Goal: Task Accomplishment & Management: Manage account settings

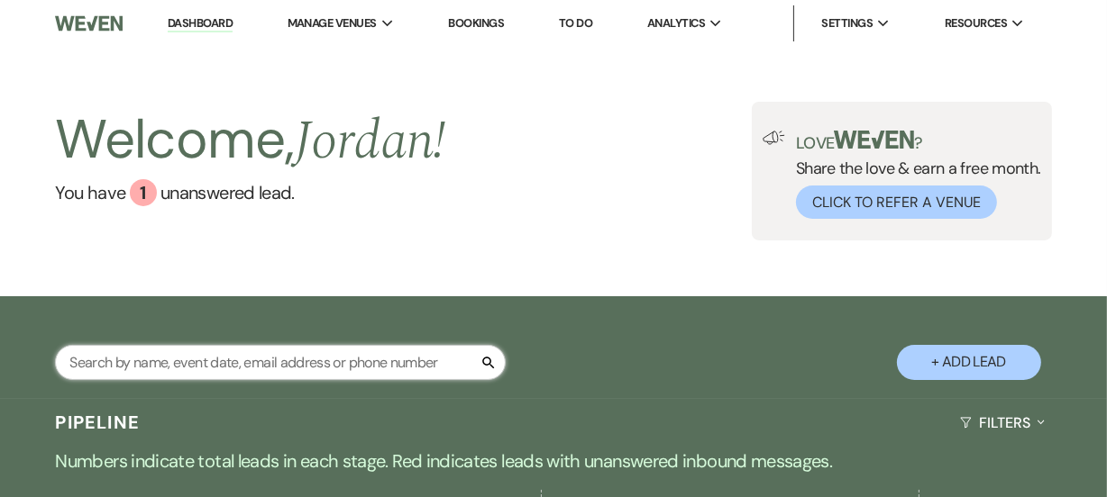
click at [284, 358] on input "text" at bounding box center [280, 362] width 451 height 35
type input "KELLY SCHM"
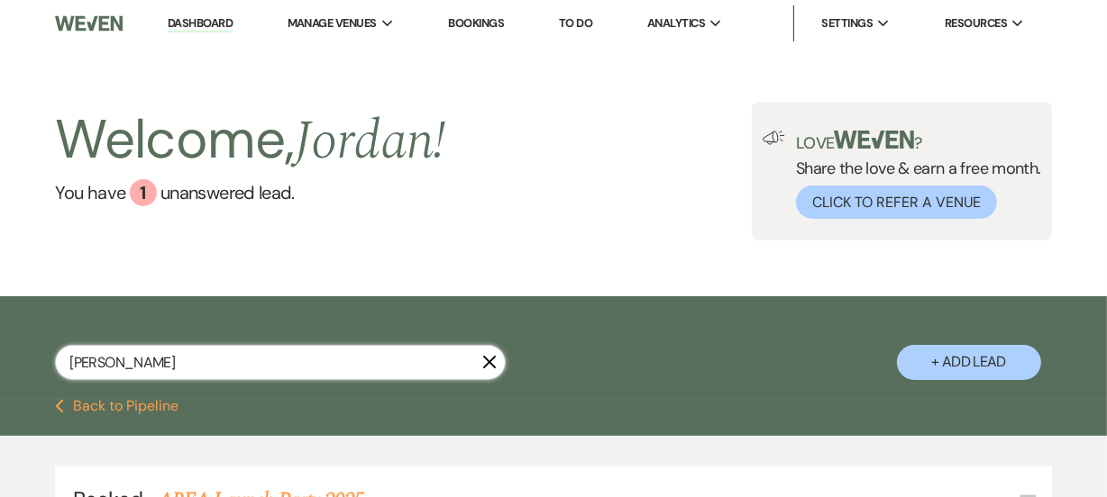
select select "8"
select select "2"
drag, startPoint x: 250, startPoint y: 359, endPoint x: 53, endPoint y: 357, distance: 196.5
click at [53, 357] on div "KELLY SCHM X + Add Lead" at bounding box center [553, 350] width 1107 height 89
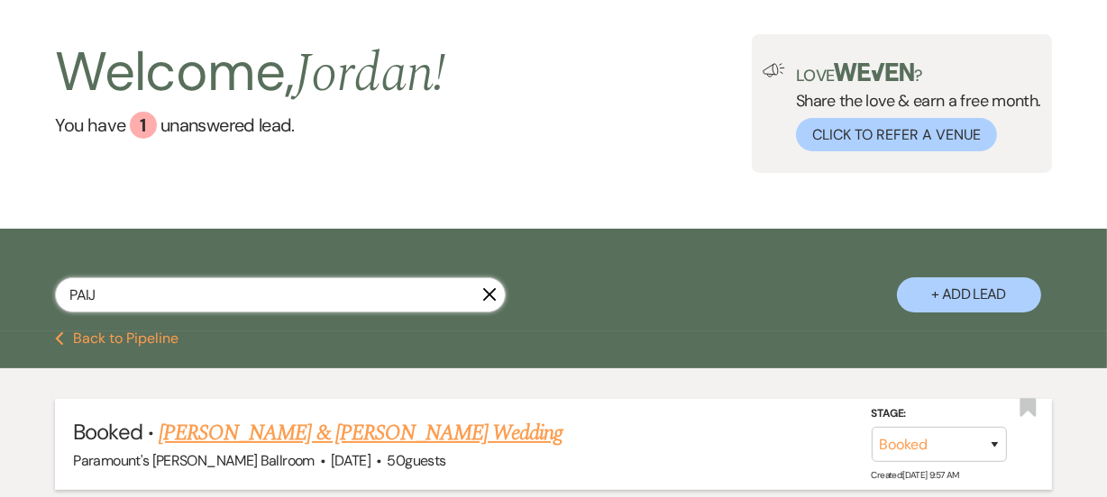
scroll to position [206, 0]
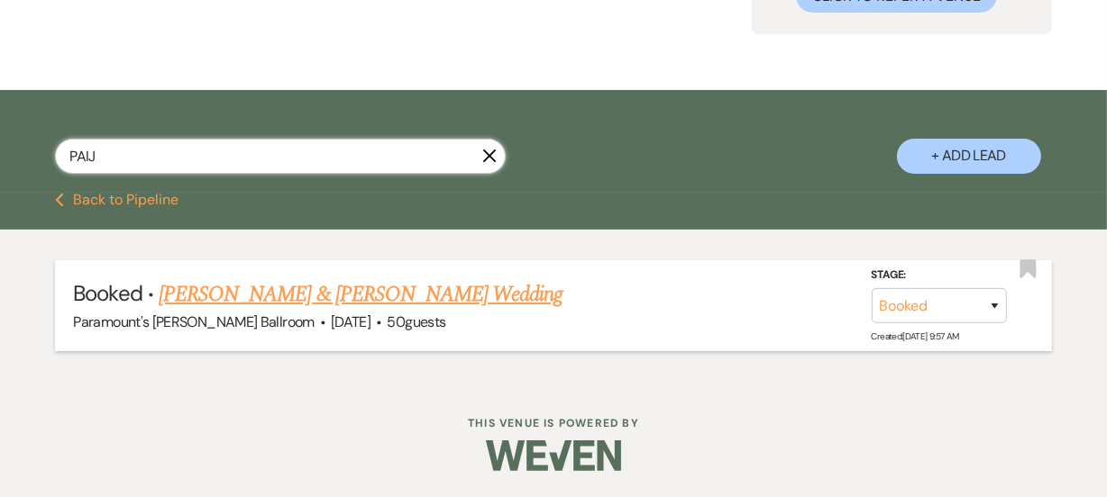
type input "PAIJ"
click at [355, 287] on link "[PERSON_NAME] & [PERSON_NAME] Wedding" at bounding box center [361, 294] width 404 height 32
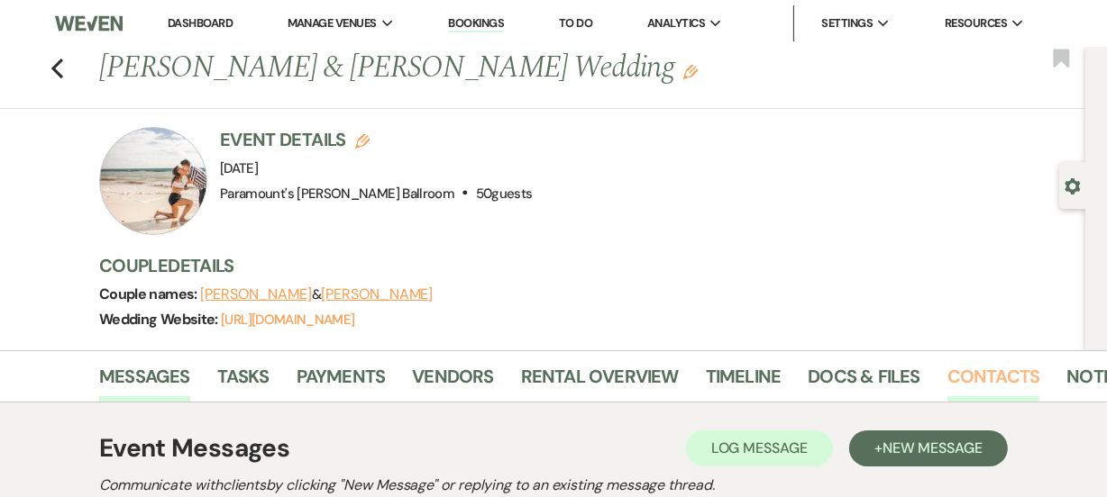
click at [958, 390] on link "Contacts" at bounding box center [993, 382] width 93 height 40
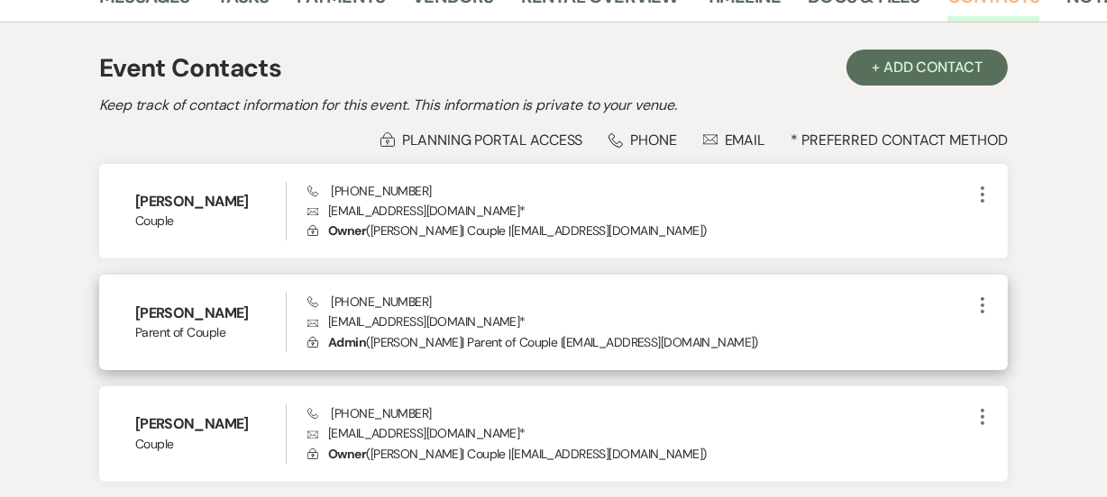
scroll to position [409, 0]
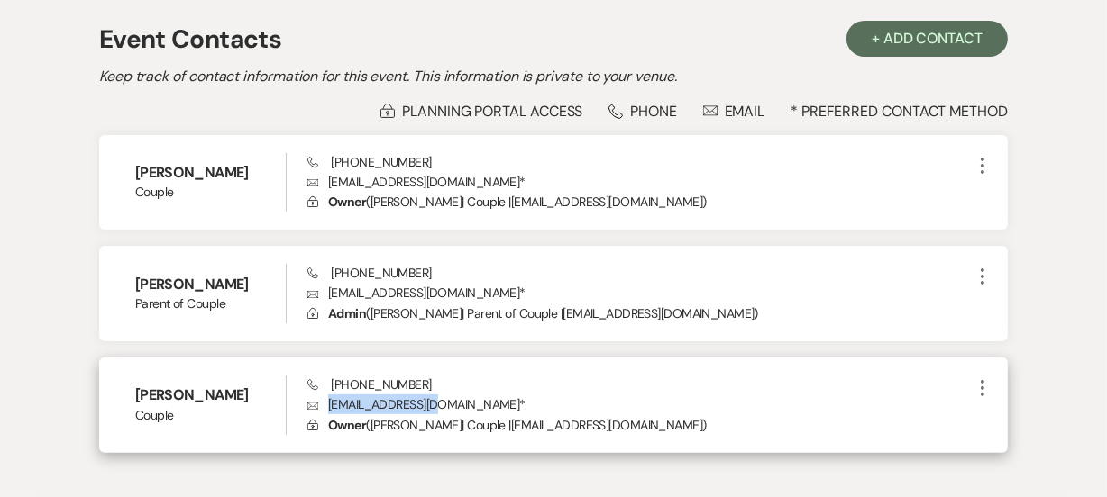
drag, startPoint x: 434, startPoint y: 402, endPoint x: 327, endPoint y: 408, distance: 107.4
click at [327, 408] on p "Envelope paijeoc@gmail.com *" at bounding box center [639, 405] width 664 height 20
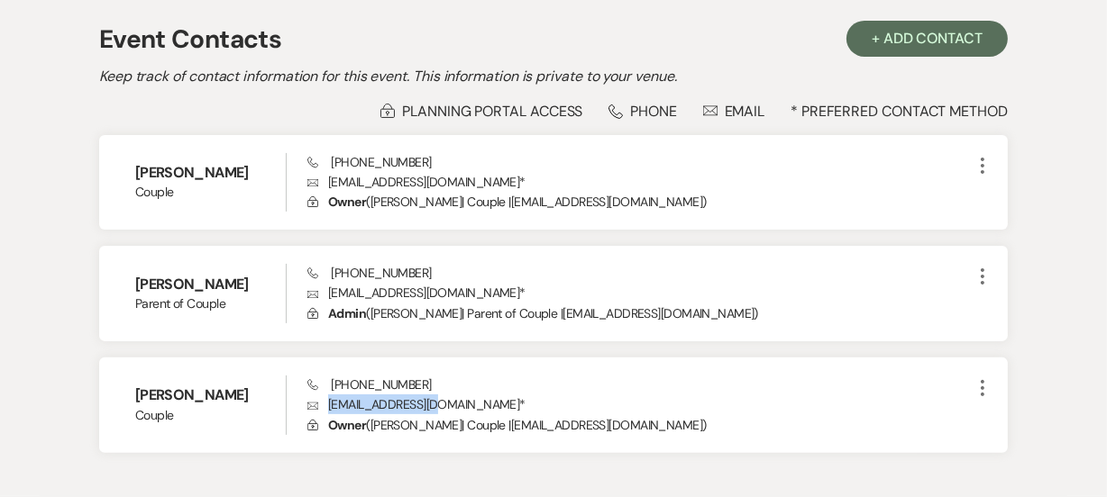
copy p "paijeoc@gmail.com"
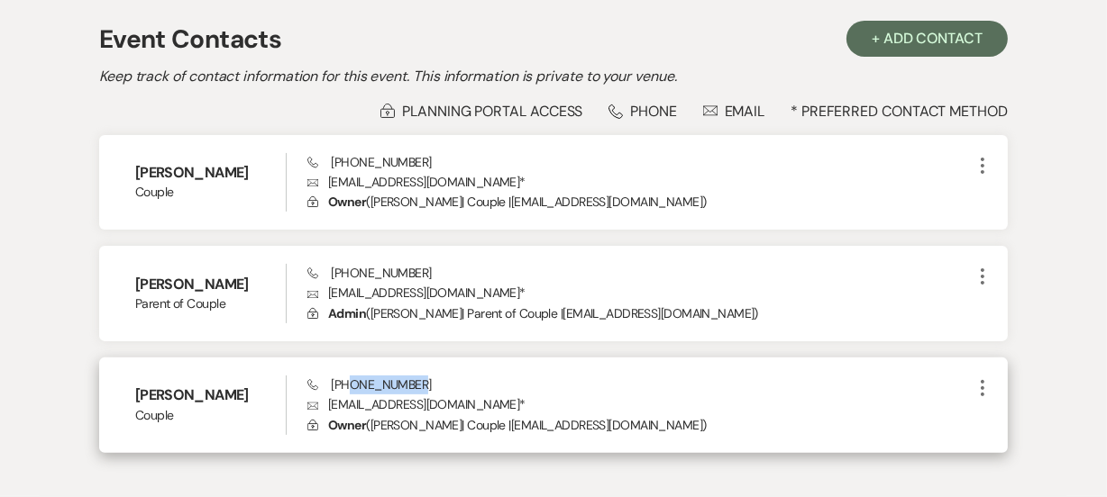
drag, startPoint x: 414, startPoint y: 380, endPoint x: 351, endPoint y: 382, distance: 62.2
click at [351, 382] on span "Phone (630) 888-2279" at bounding box center [368, 385] width 123 height 16
drag, startPoint x: 417, startPoint y: 383, endPoint x: 326, endPoint y: 384, distance: 91.0
click at [326, 384] on div "Phone (630) 888-2279 Envelope paijeoc@gmail.com * Lock Owner ( Paije O'Connell …" at bounding box center [639, 405] width 664 height 59
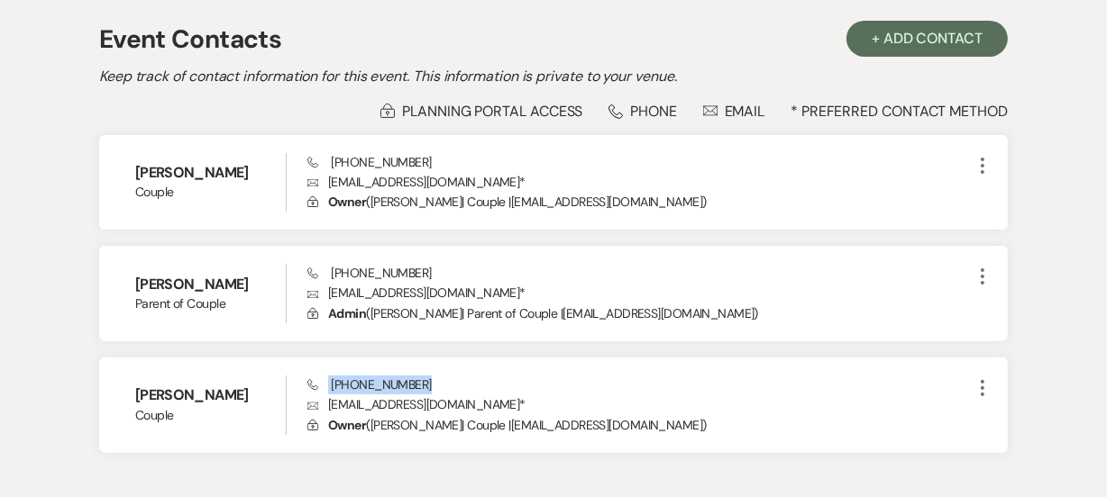
copy span "(630) 888-2279"
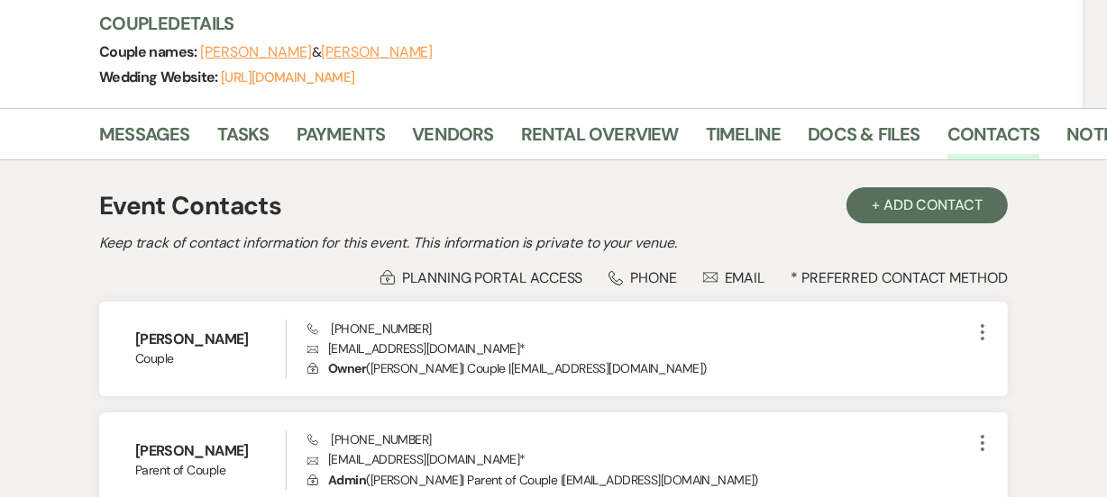
scroll to position [0, 0]
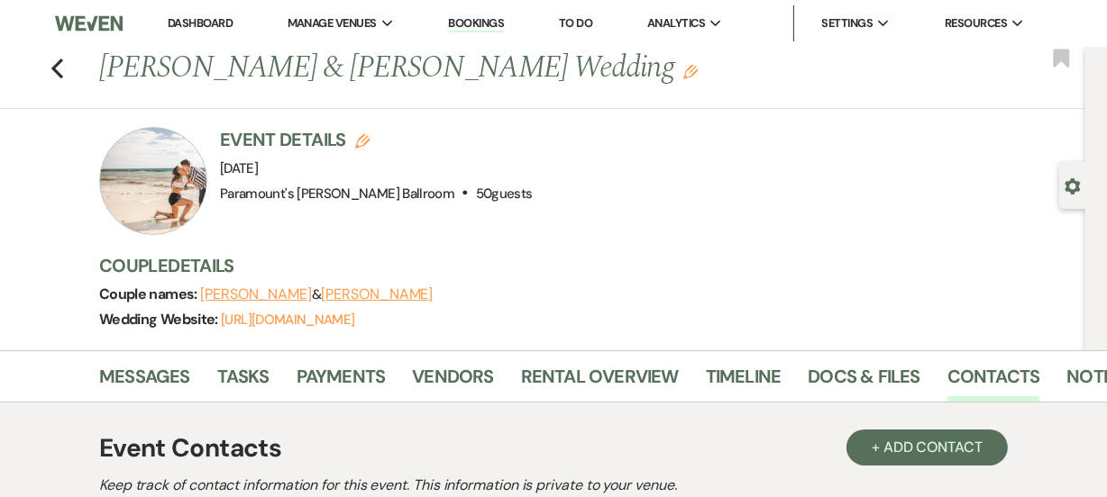
click at [195, 27] on link "Dashboard" at bounding box center [200, 22] width 65 height 15
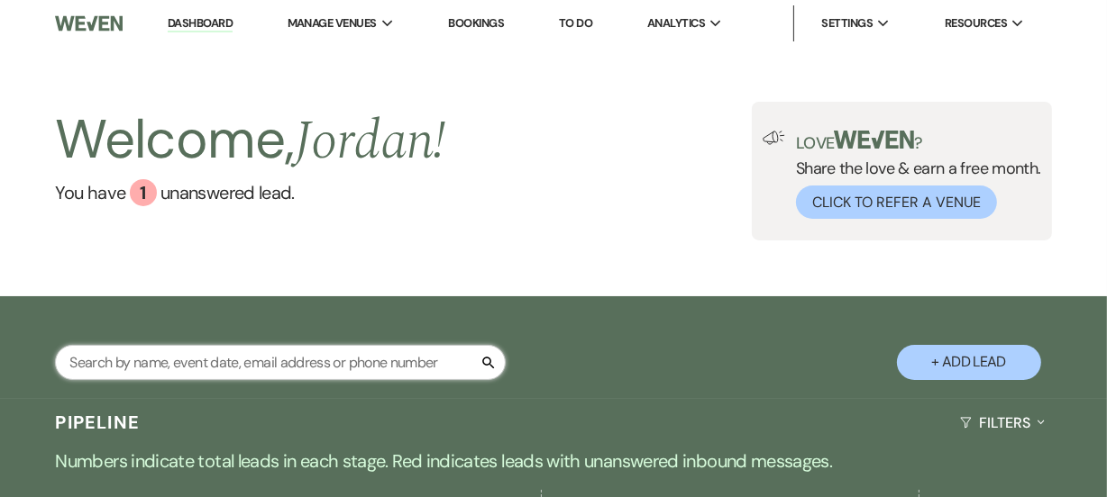
click at [336, 358] on input "text" at bounding box center [280, 362] width 451 height 35
type input "ARTE"
select select "8"
select select "11"
select select "8"
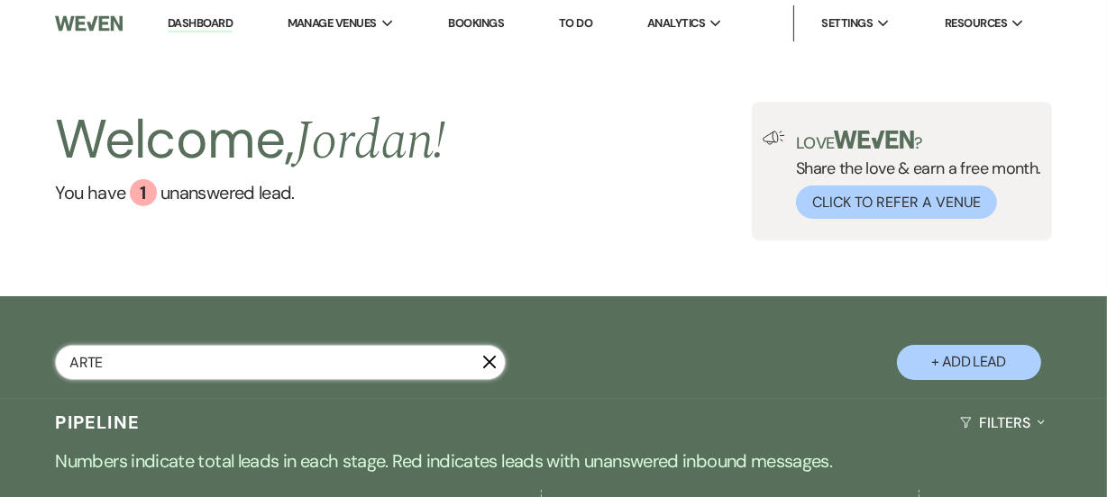
select select "11"
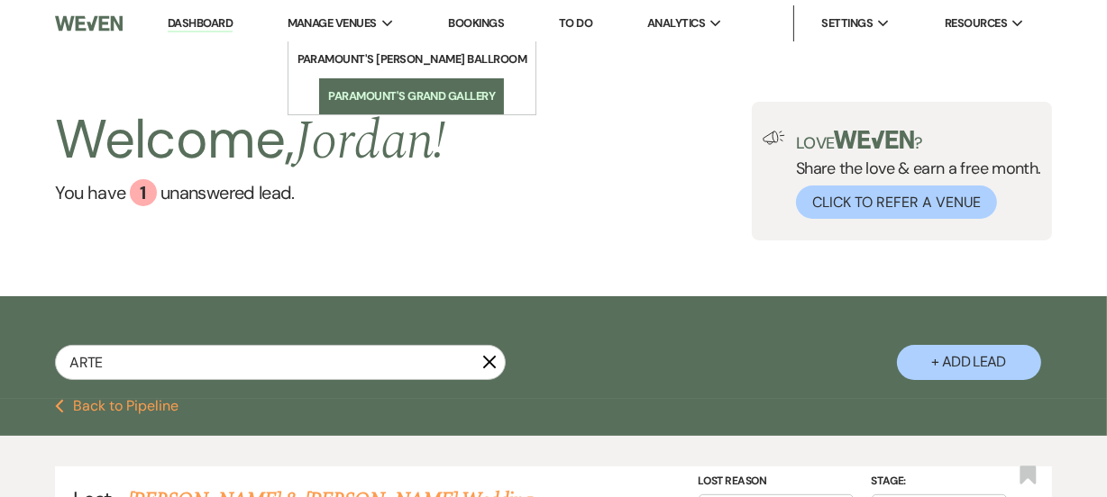
click at [365, 107] on link "Paramount's Grand Gallery" at bounding box center [411, 96] width 185 height 36
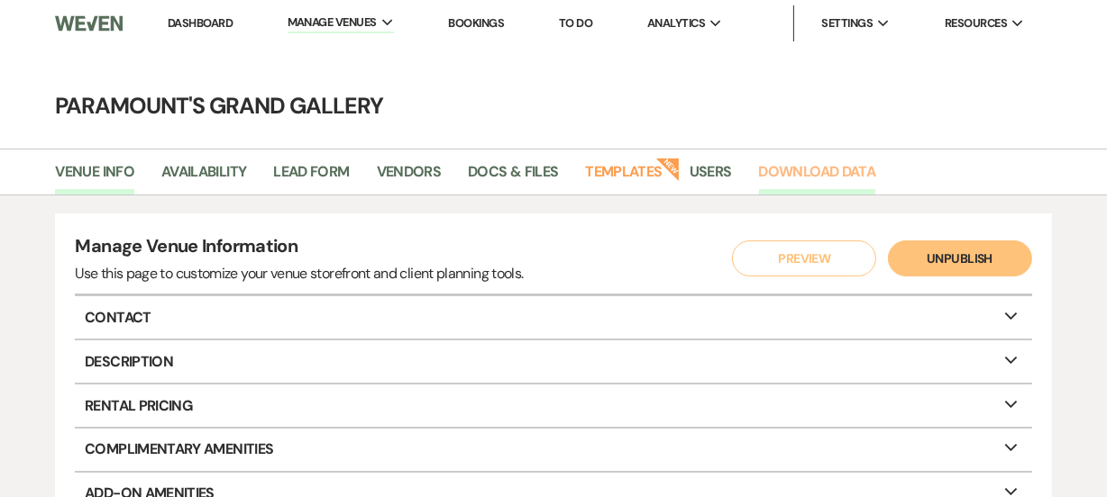
click at [847, 181] on link "Download Data" at bounding box center [817, 177] width 117 height 34
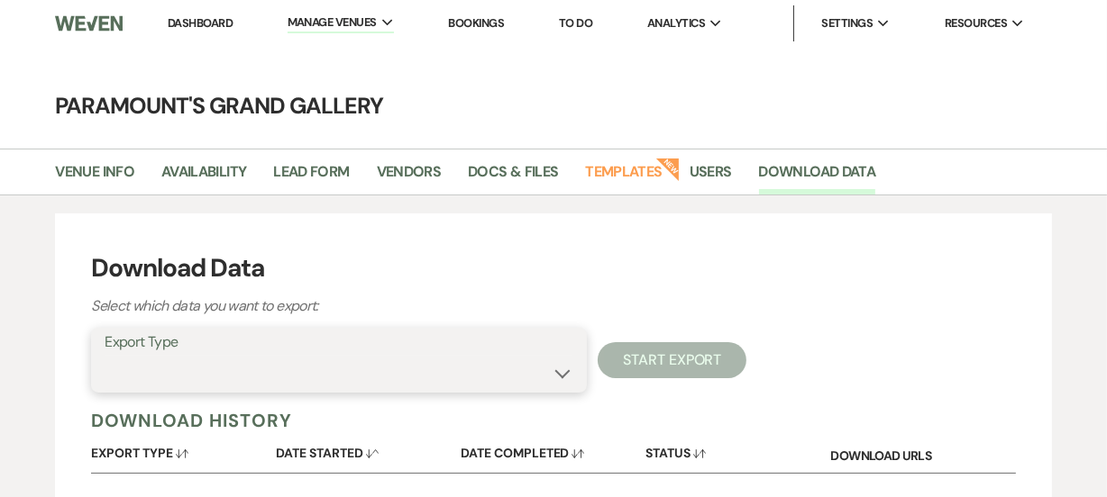
click at [367, 368] on select "Availability Calendar Information Category Templates Contacts Information Event…" at bounding box center [339, 373] width 469 height 35
select select "contactsInfo"
click at [105, 356] on select "Availability Calendar Information Category Templates Contacts Information Event…" at bounding box center [339, 373] width 469 height 35
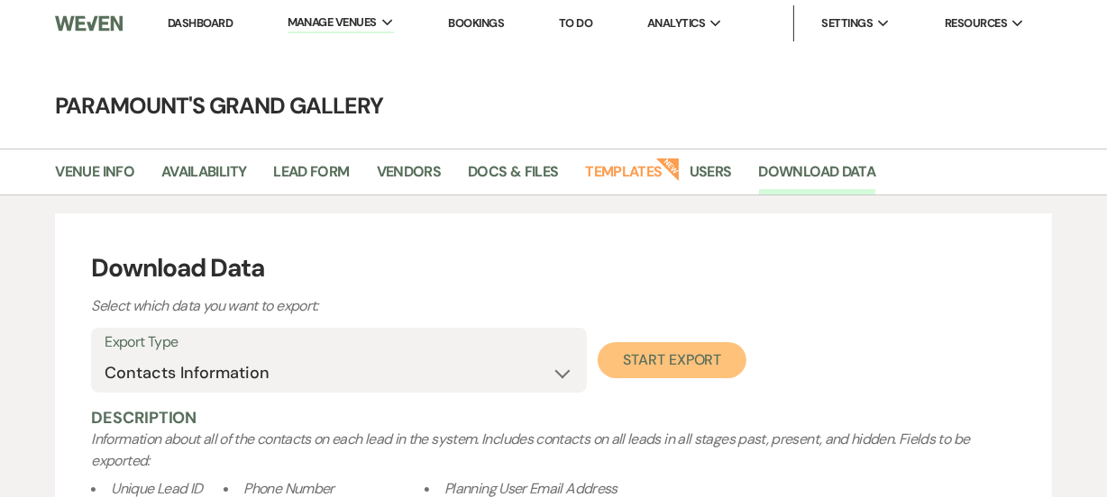
click at [712, 353] on button "Start Export" at bounding box center [672, 360] width 149 height 36
select select
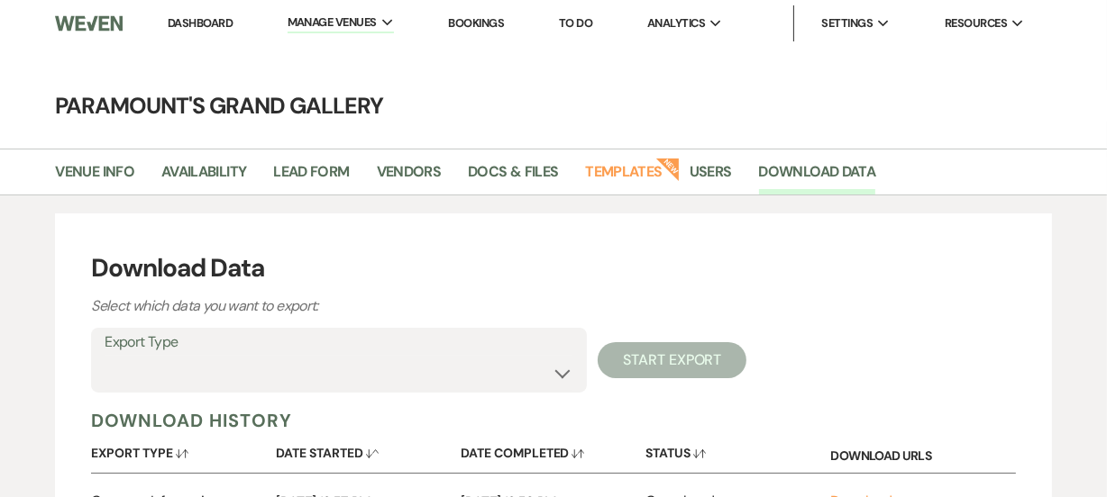
click at [464, 303] on p "Select which data you want to export:" at bounding box center [406, 306] width 631 height 23
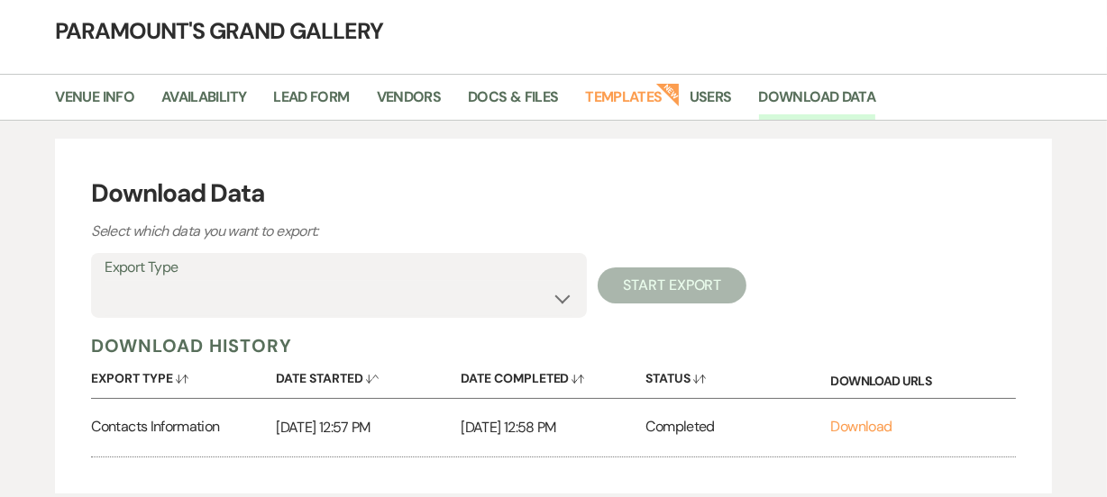
scroll to position [163, 0]
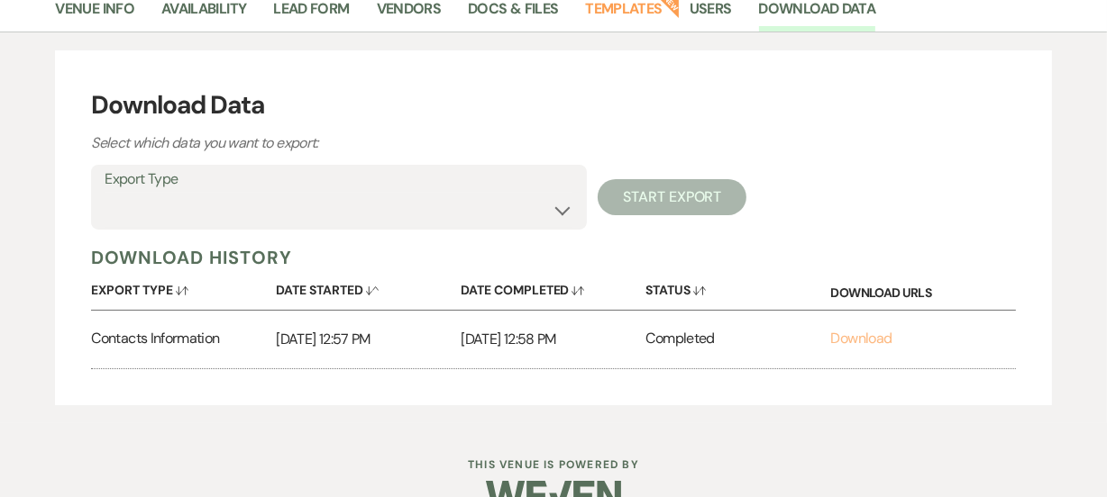
click at [866, 342] on link "Download" at bounding box center [861, 338] width 61 height 19
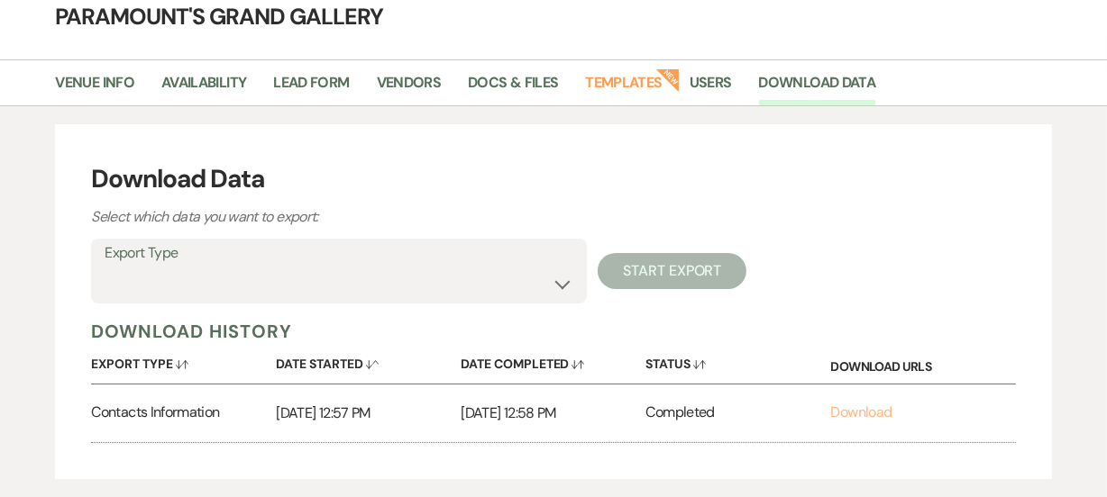
scroll to position [0, 0]
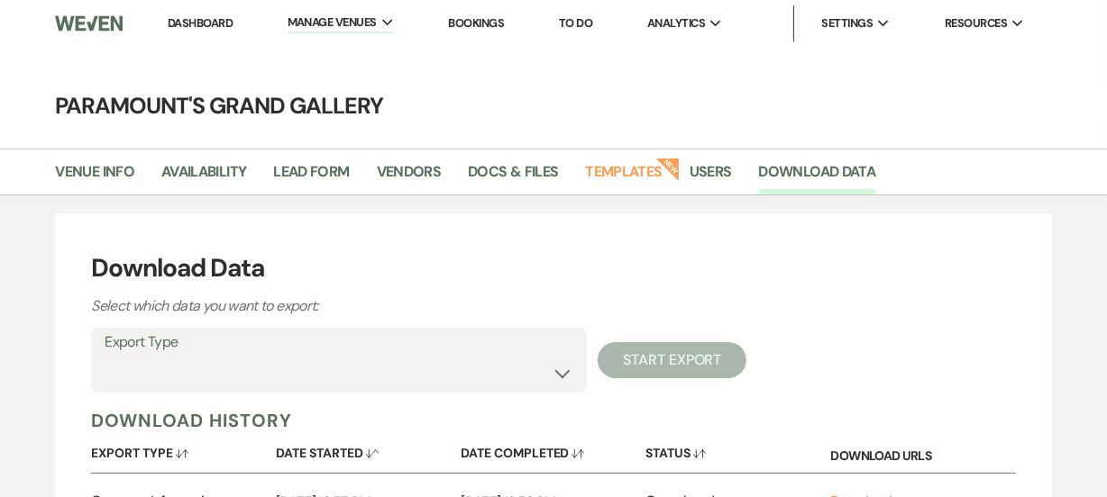
click at [181, 18] on link "Dashboard" at bounding box center [200, 22] width 65 height 15
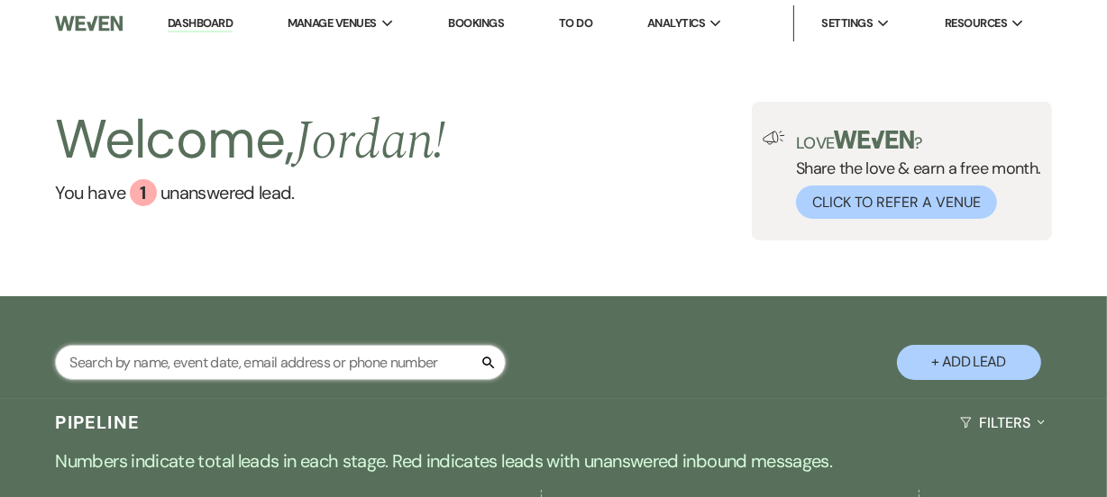
click at [319, 373] on input "text" at bounding box center [280, 362] width 451 height 35
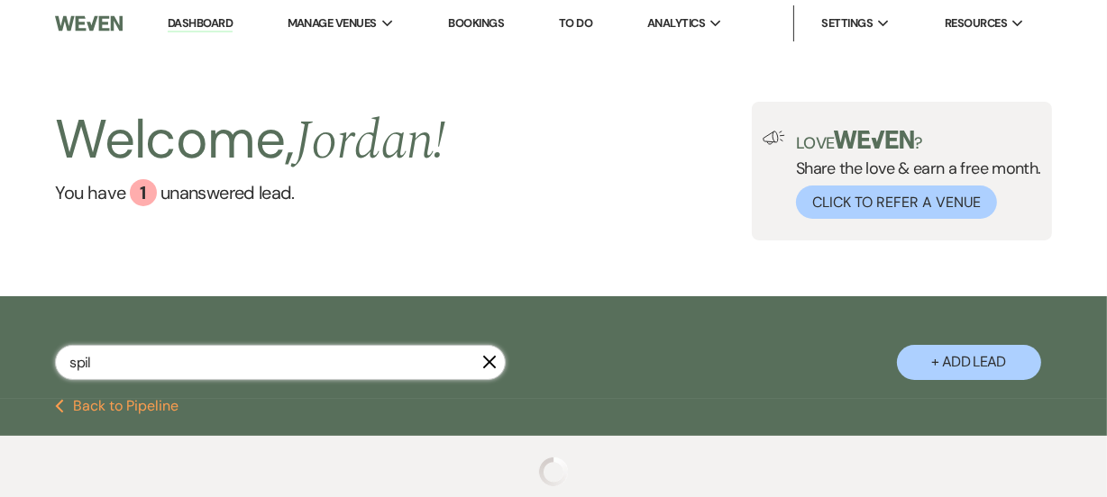
type input "spill"
select select "8"
select select "2"
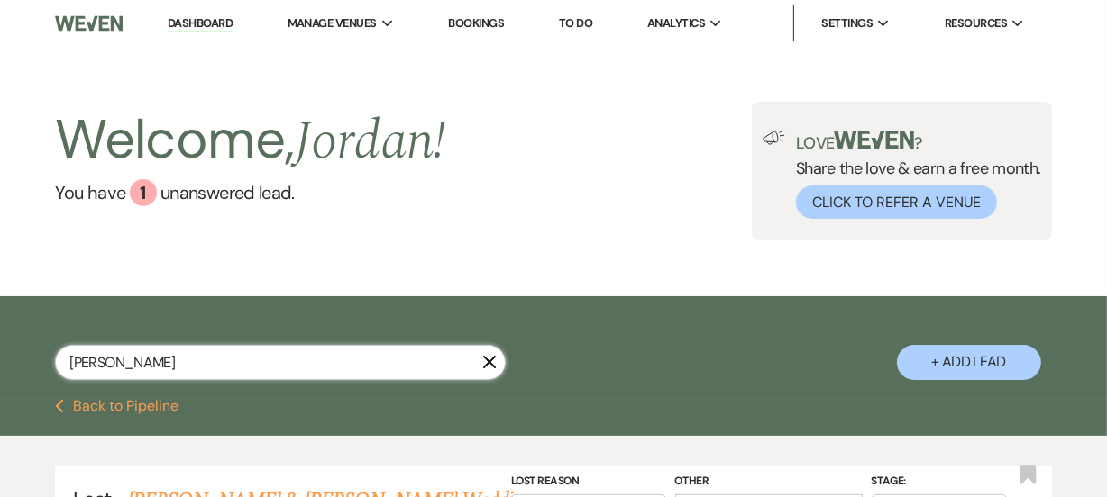
type input "spillan"
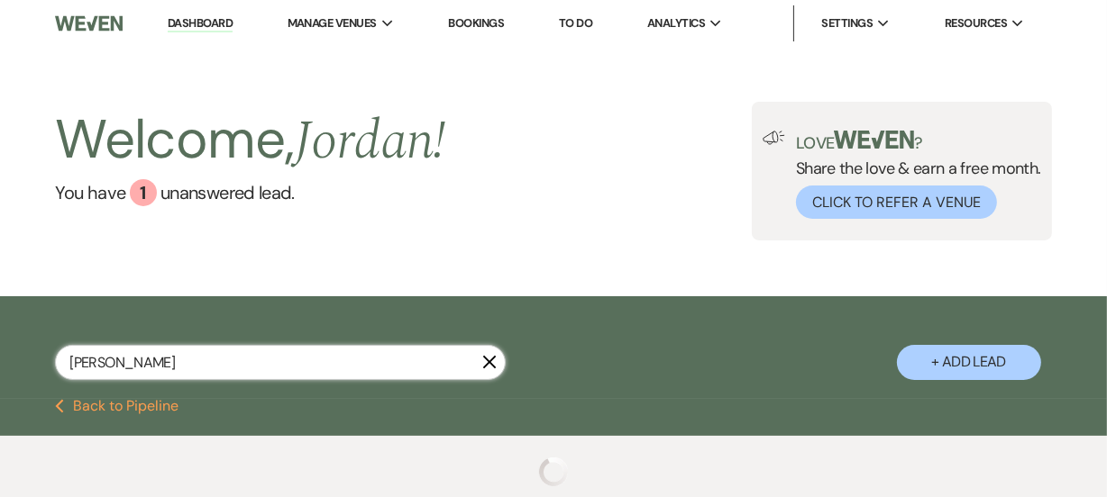
select select "8"
select select "2"
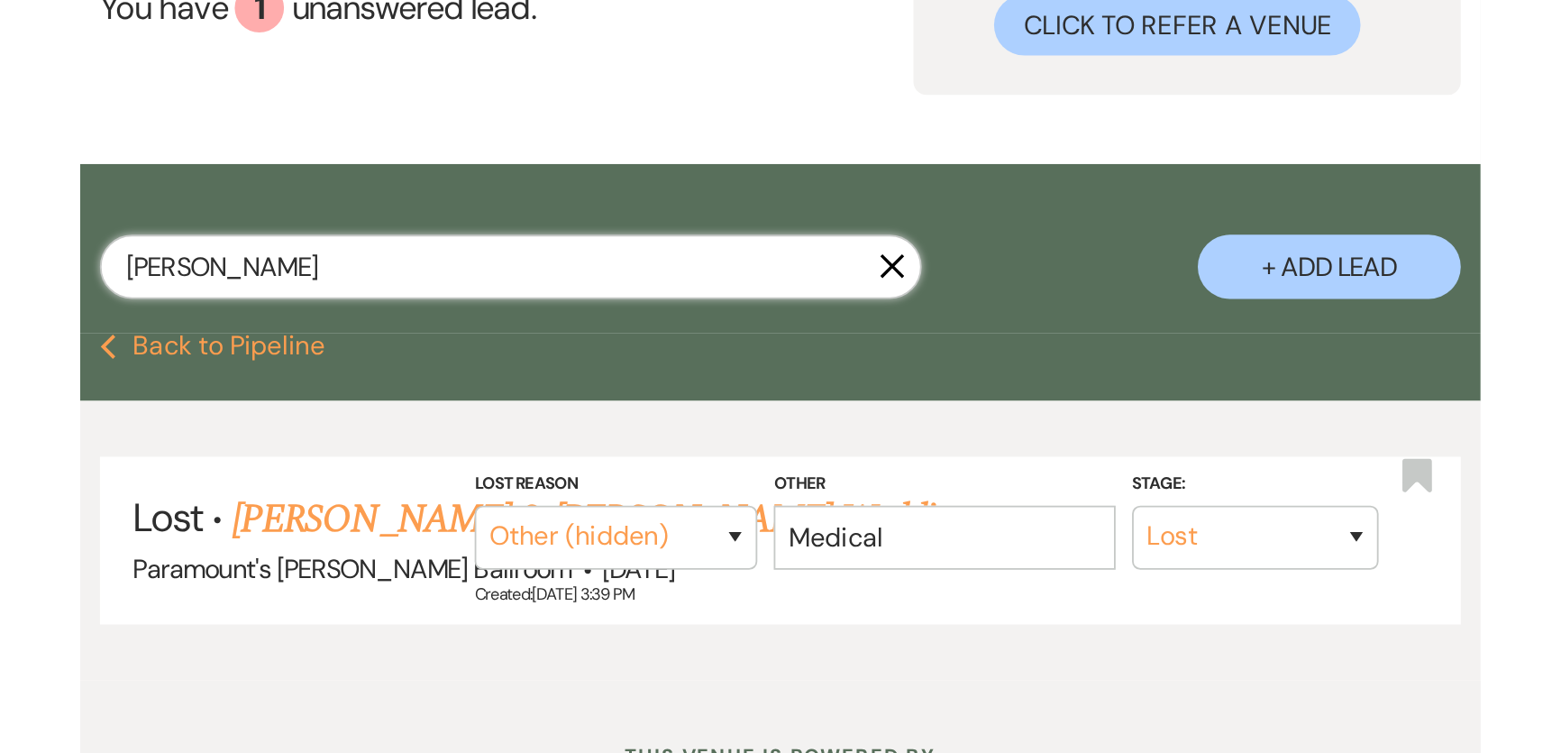
scroll to position [2, 0]
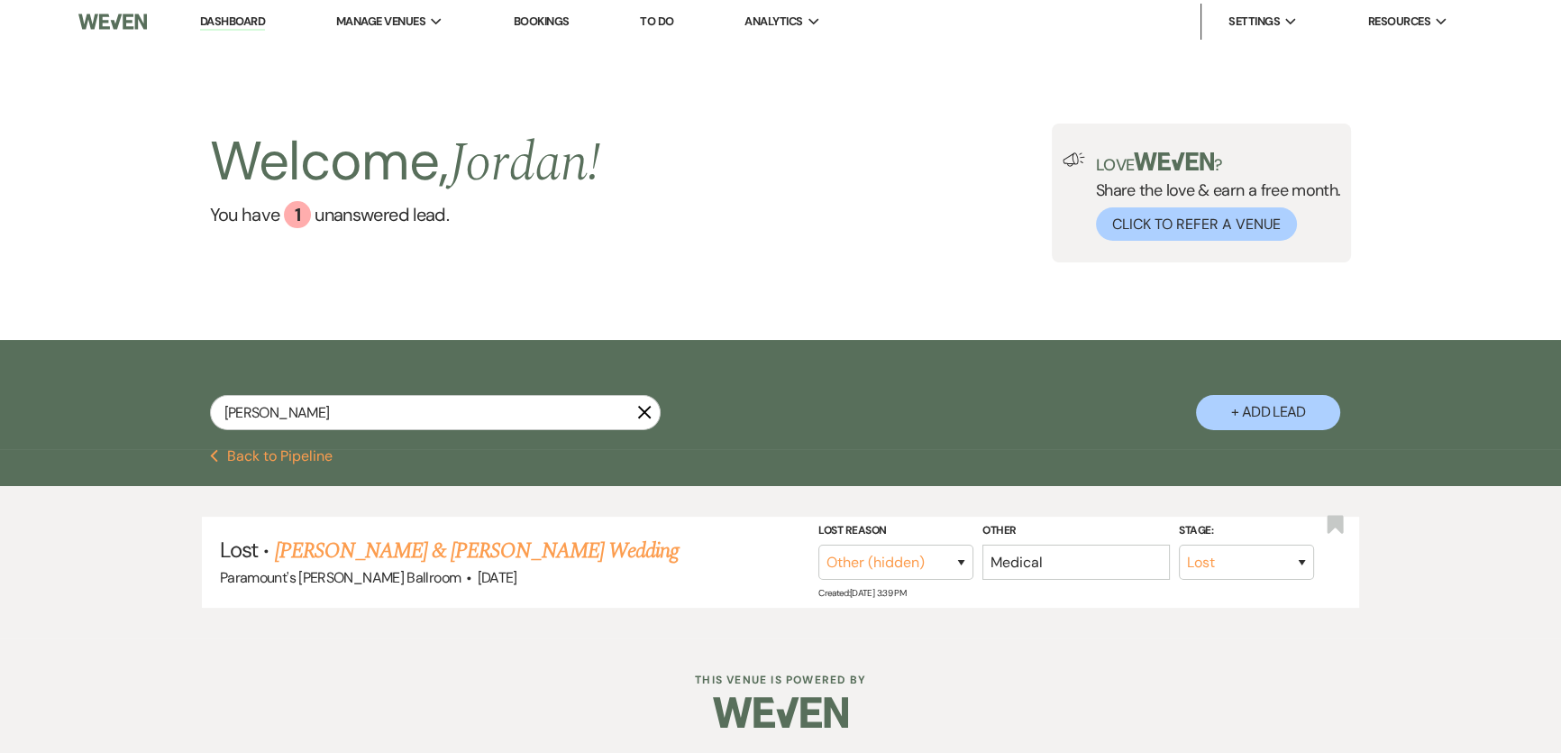
click at [236, 20] on link "Dashboard" at bounding box center [232, 22] width 65 height 17
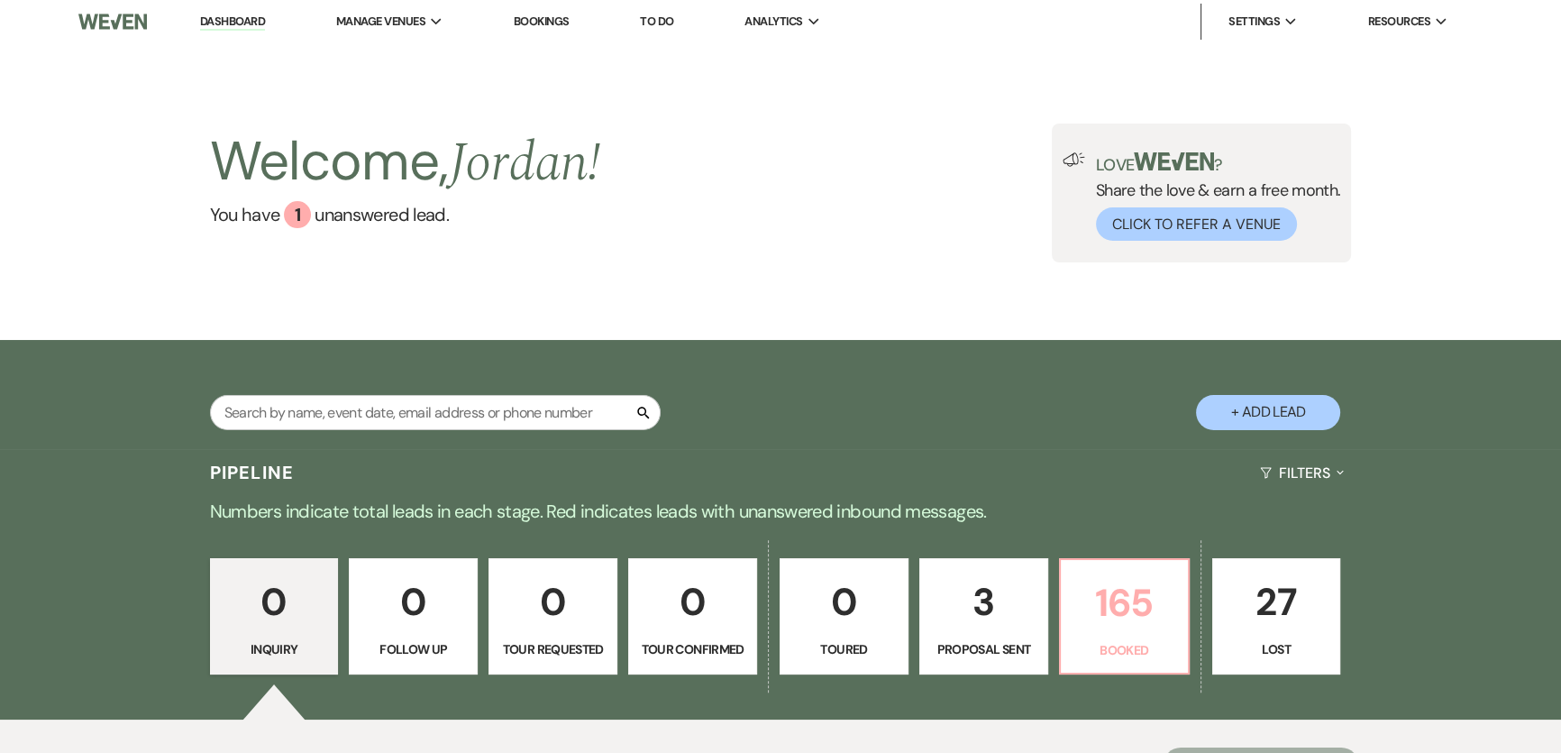
click at [1106, 497] on p "165" at bounding box center [1124, 602] width 105 height 60
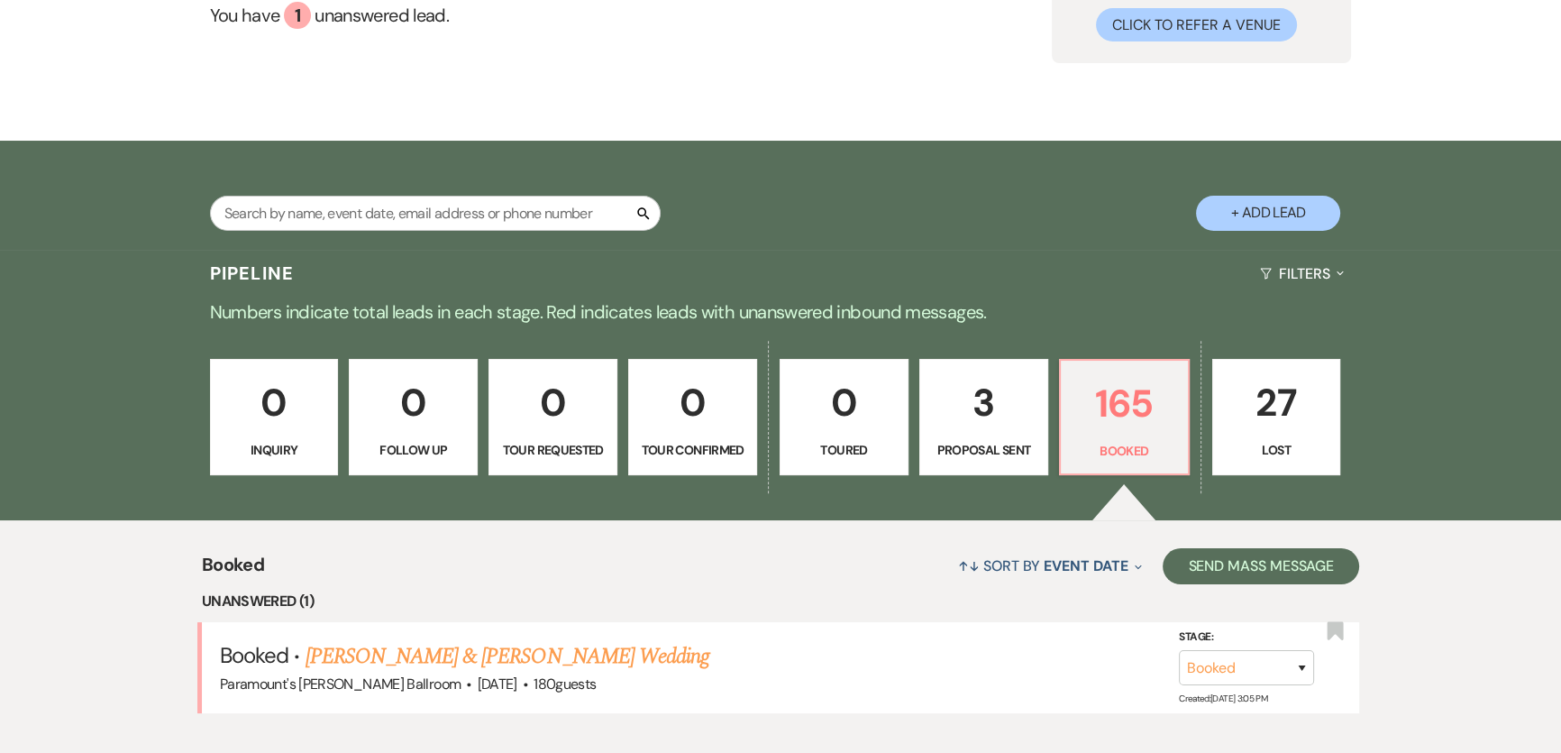
scroll to position [1009, 0]
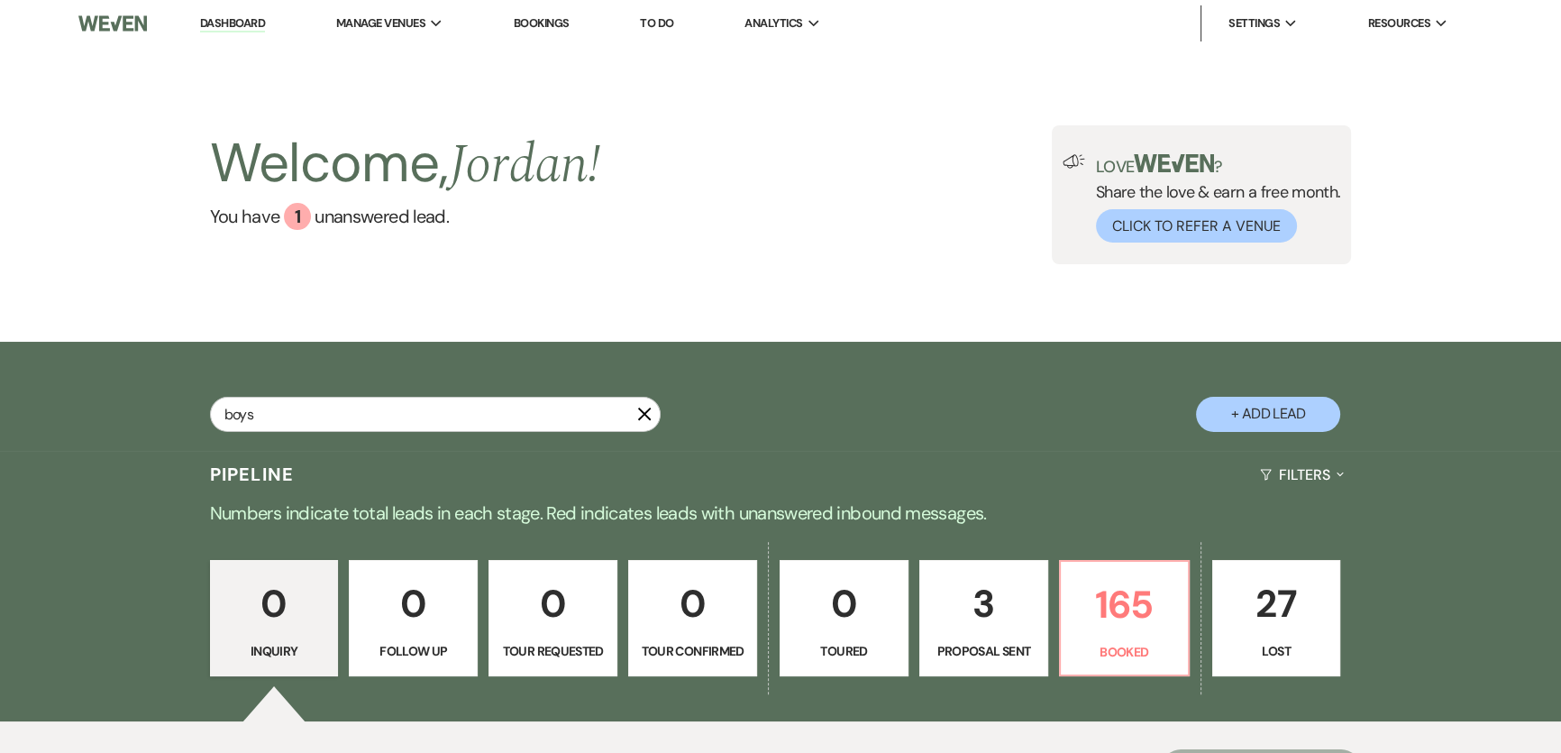
type input "boys"
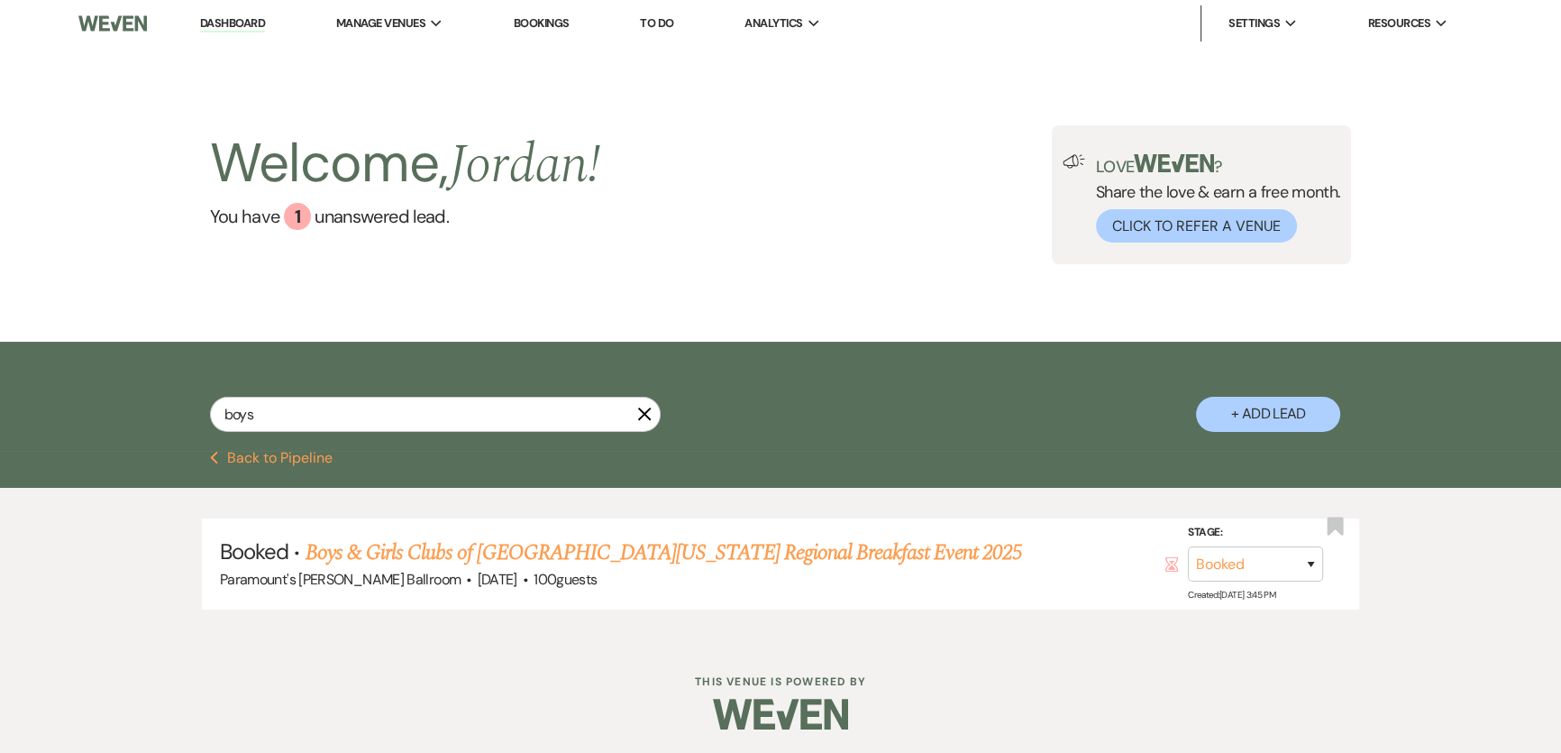
scroll to position [2, 0]
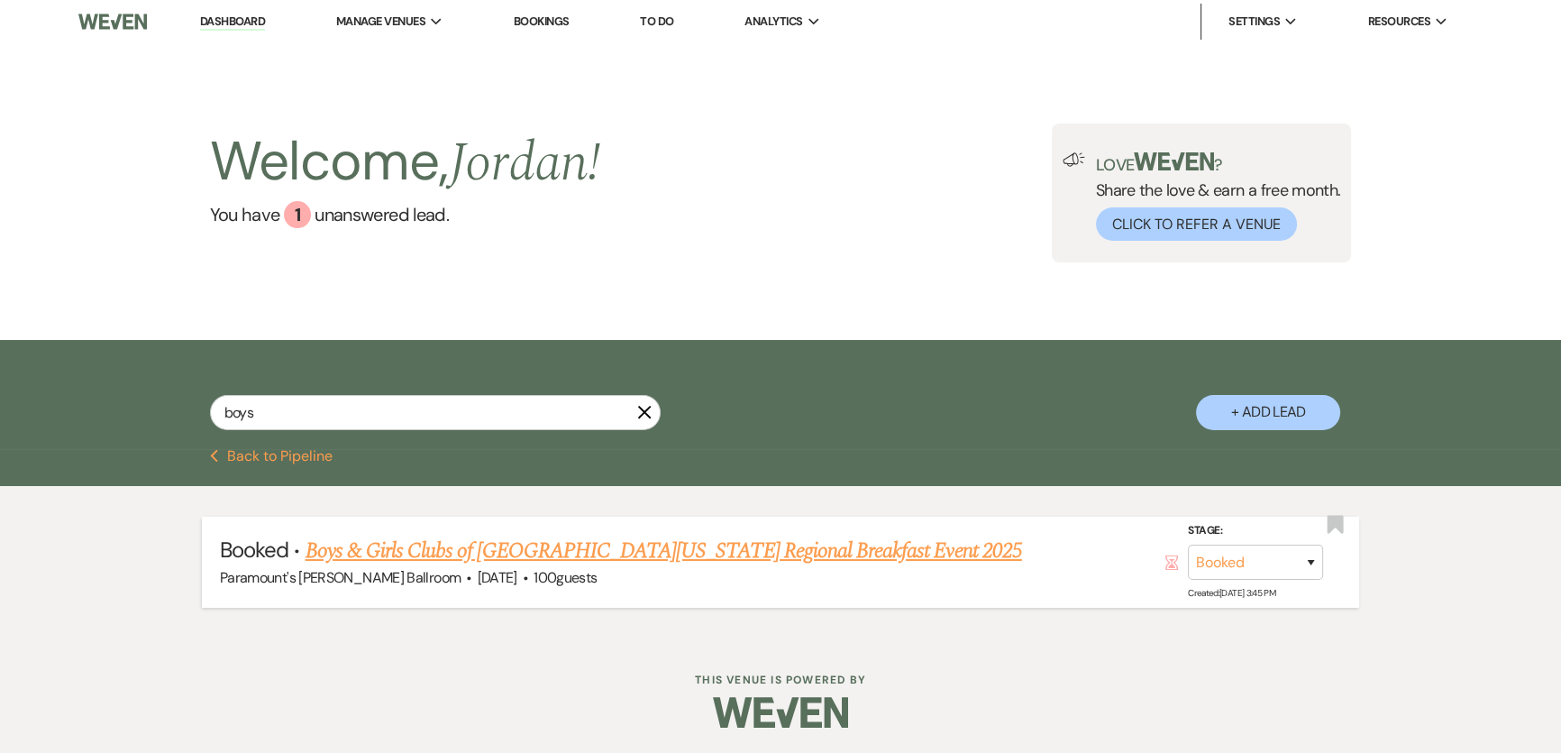
click at [541, 557] on link "Boys & Girls Clubs of [GEOGRAPHIC_DATA][US_STATE] Regional Breakfast Event 2025" at bounding box center [664, 550] width 716 height 32
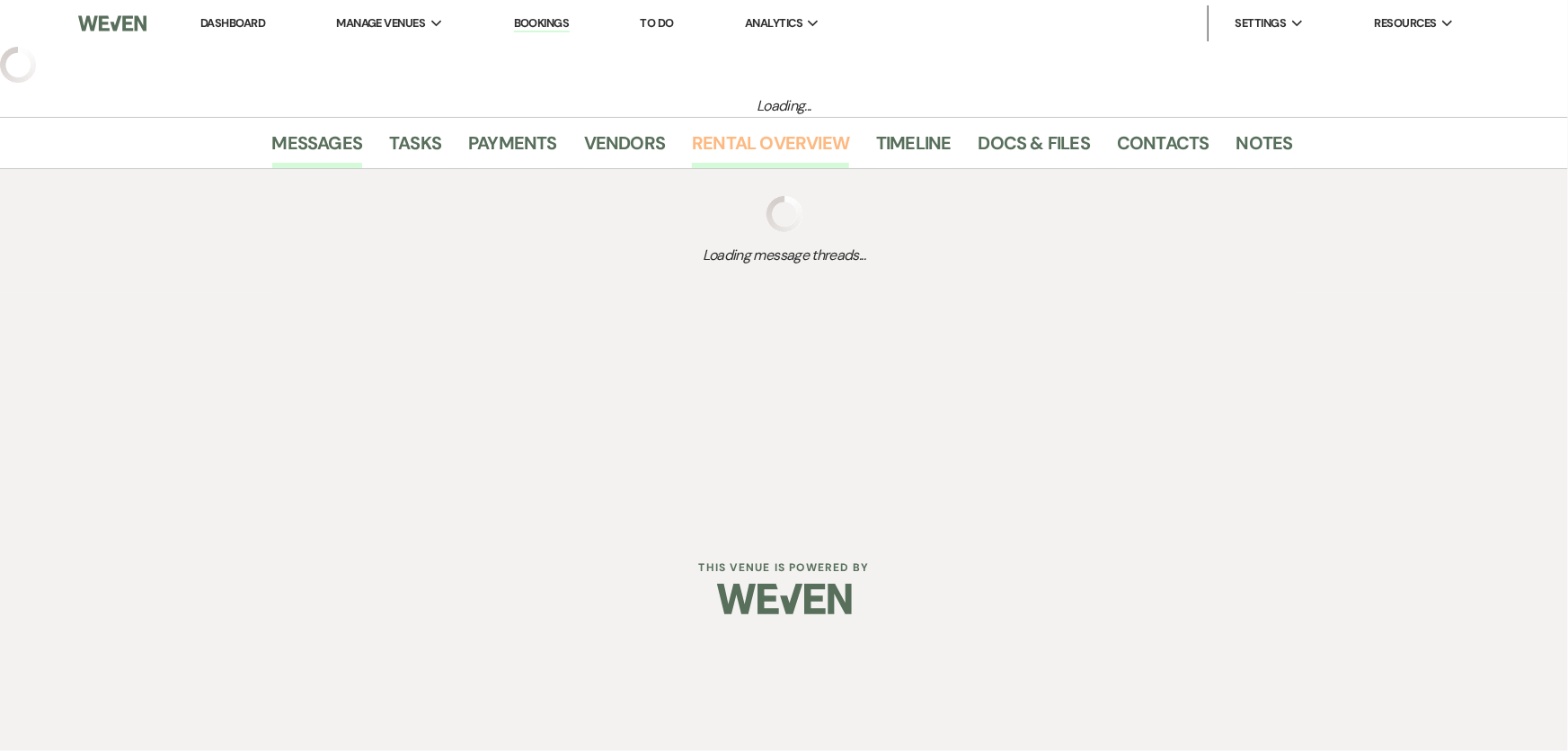
select select "5"
select select "7"
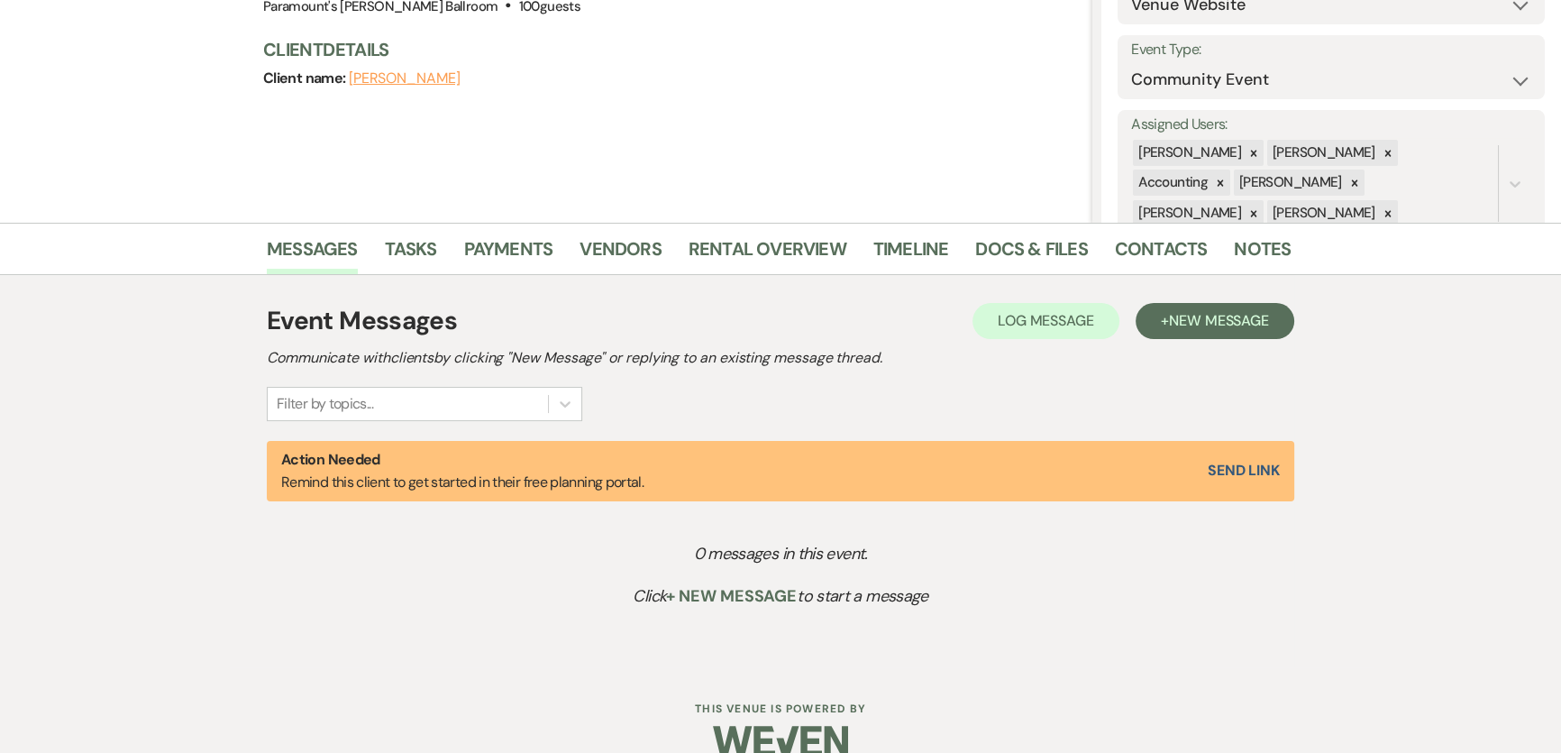
scroll to position [259, 0]
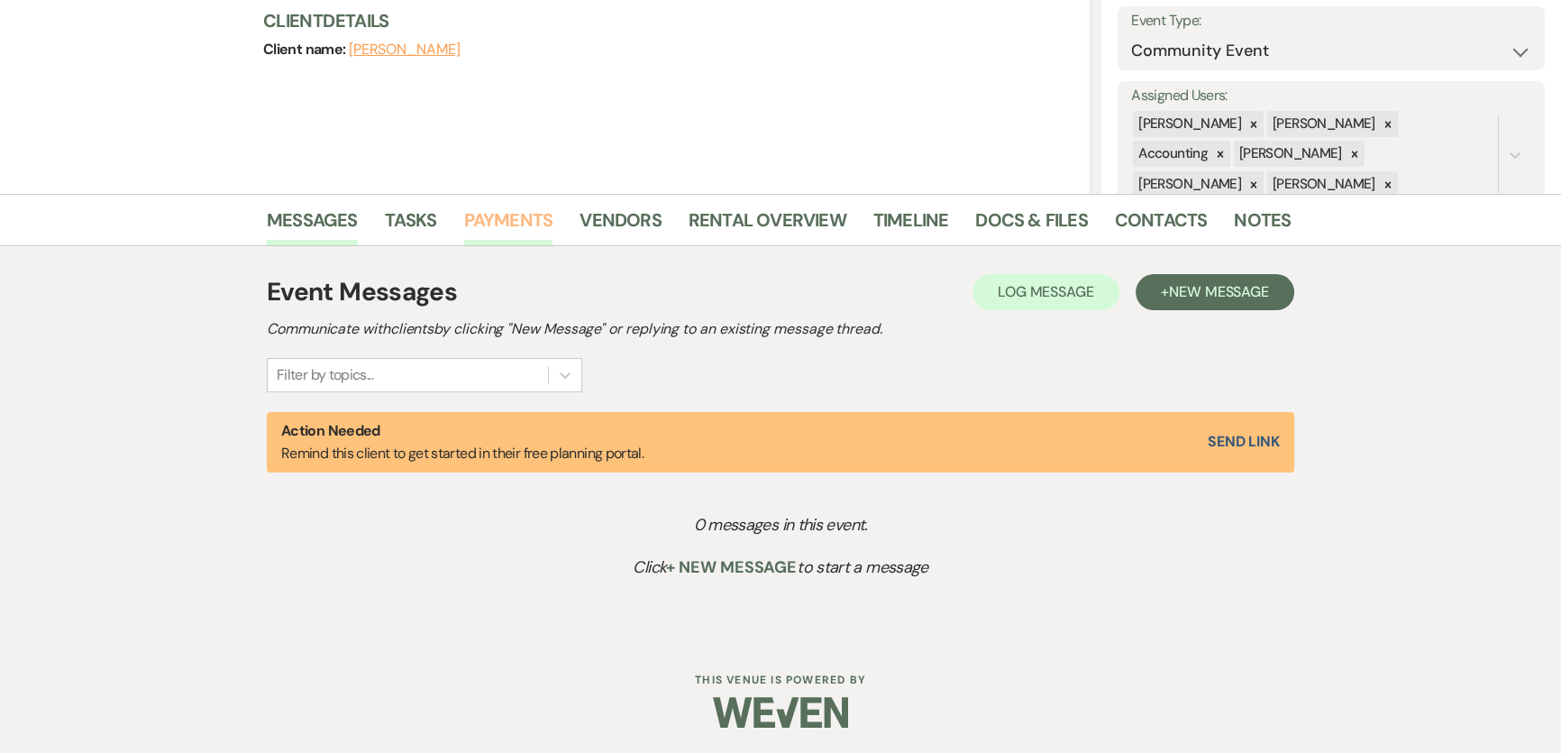
click at [526, 221] on link "Payments" at bounding box center [508, 225] width 89 height 40
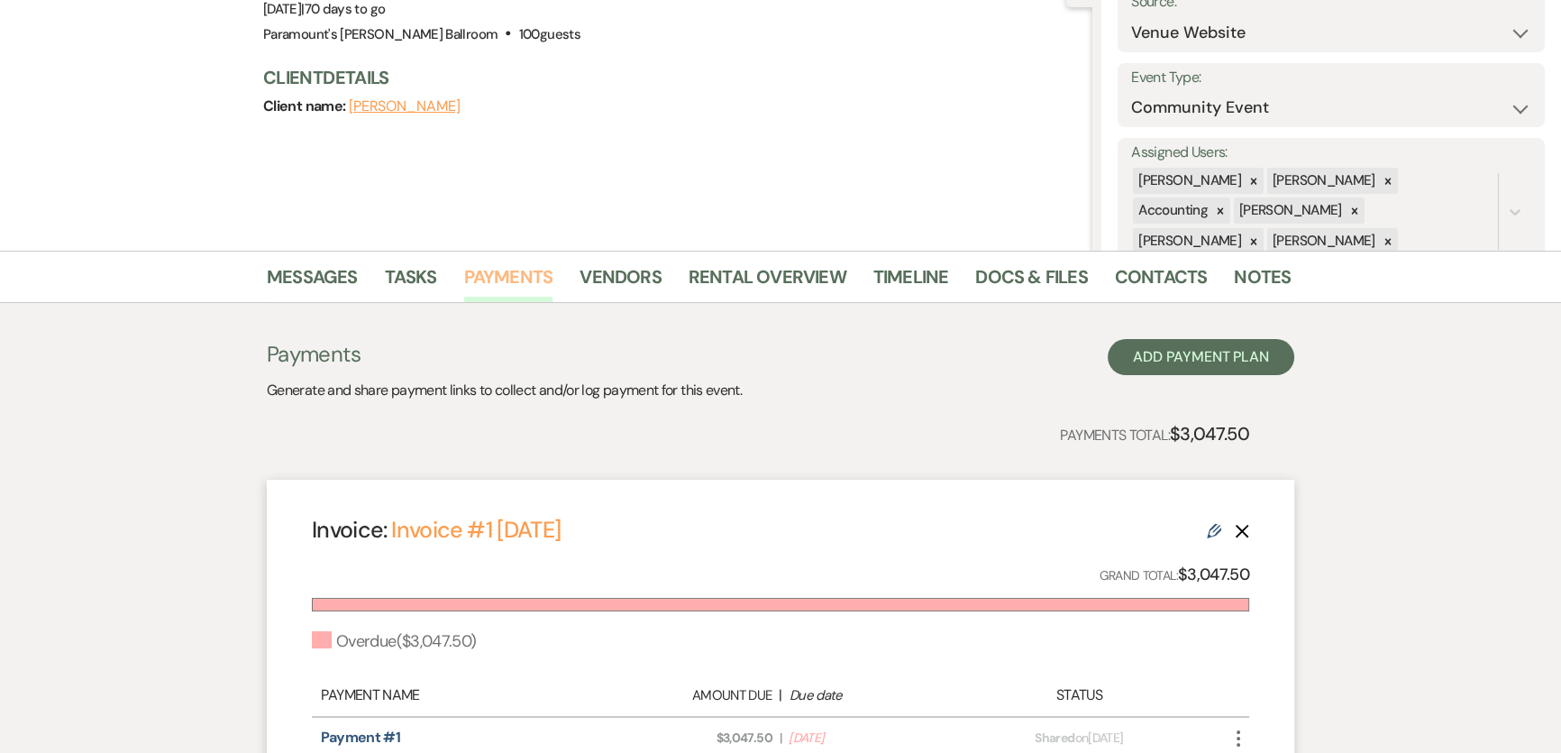
scroll to position [424, 0]
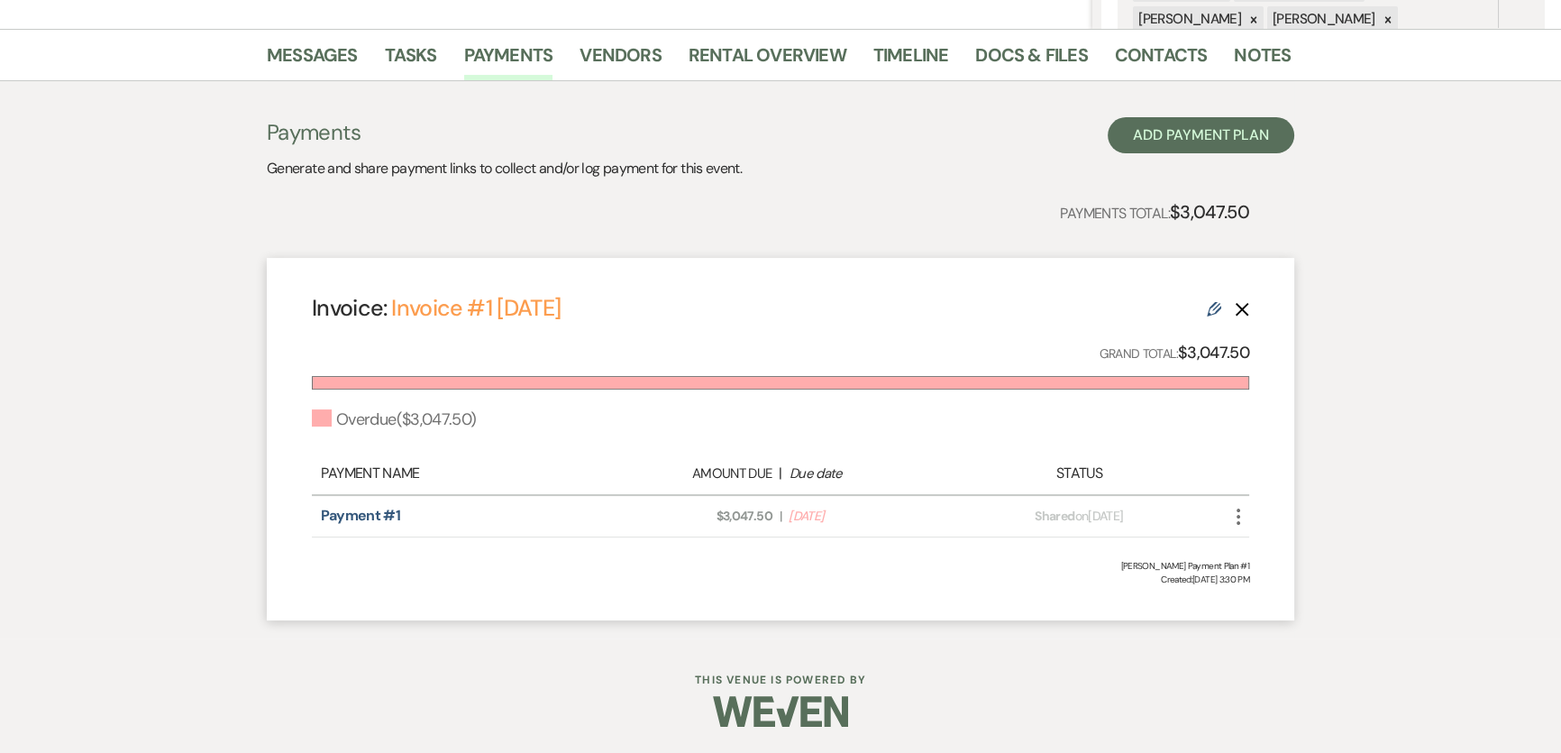
click at [1242, 517] on icon "More" at bounding box center [1238, 517] width 22 height 22
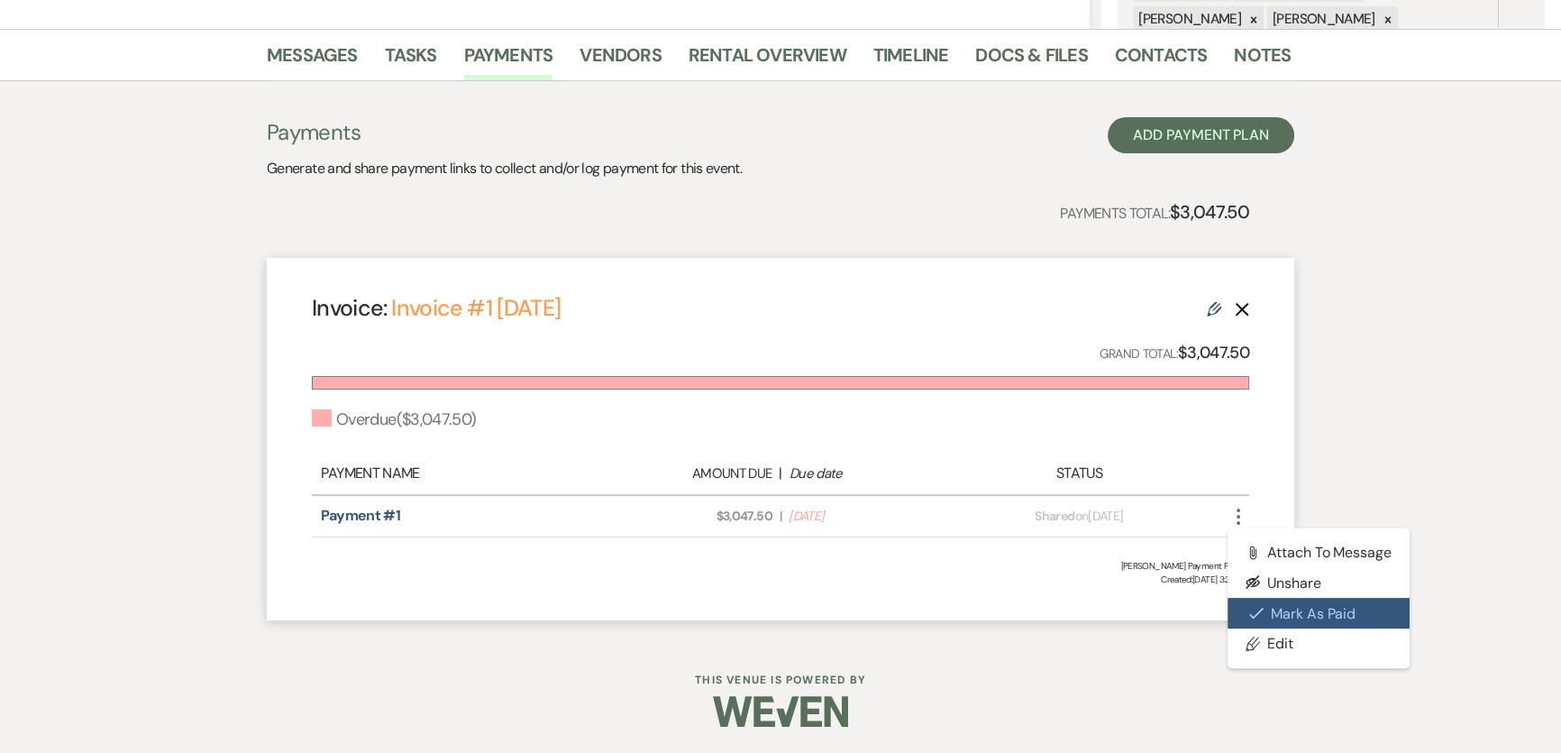
click at [1328, 615] on button "Check [PERSON_NAME] [PERSON_NAME] as Paid" at bounding box center [1318, 613] width 182 height 31
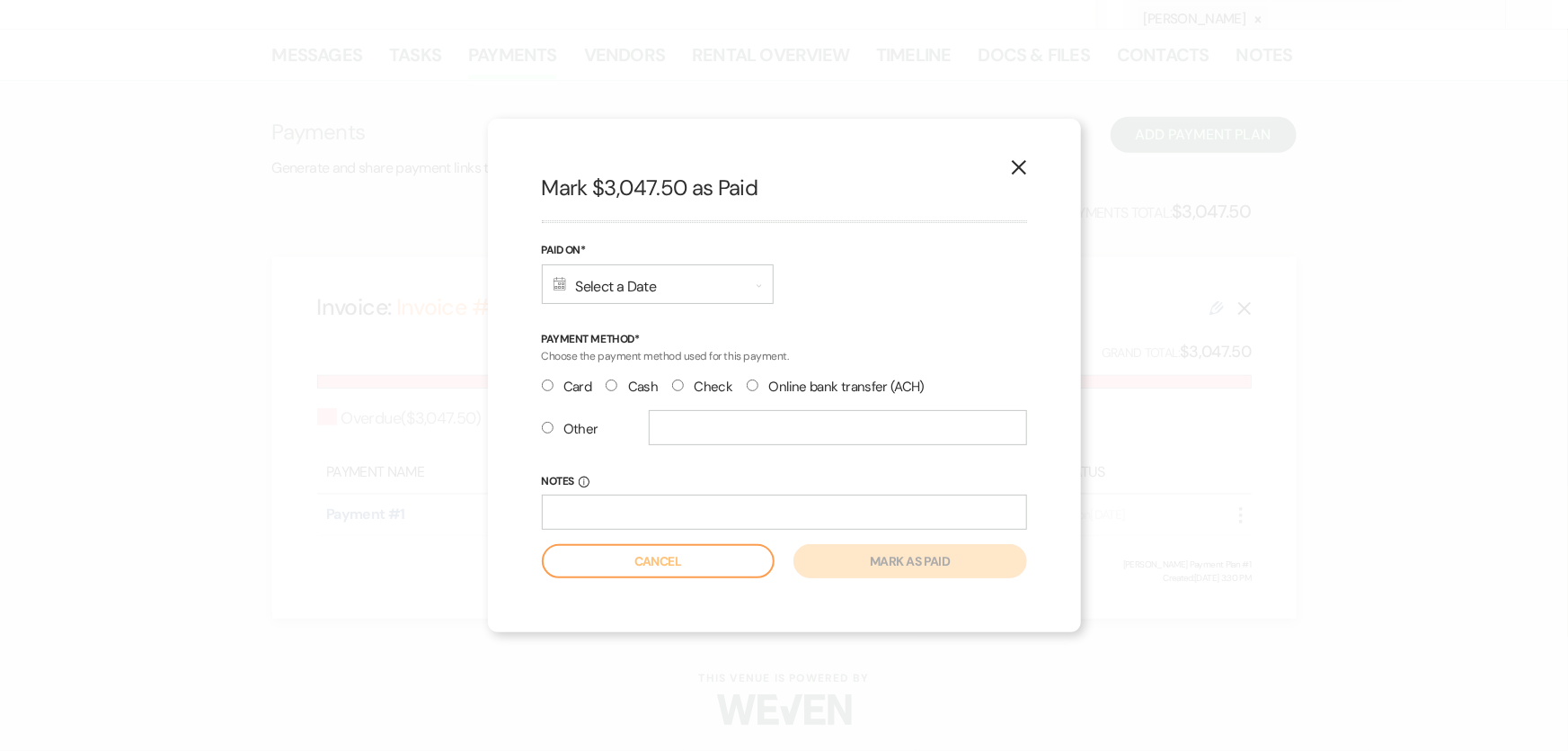
click at [701, 386] on label "Check" at bounding box center [702, 387] width 60 height 24
click at [684, 386] on input "Check" at bounding box center [678, 385] width 12 height 12
radio input "true"
click at [675, 296] on div "Calendar Select a Date Expand" at bounding box center [657, 284] width 232 height 40
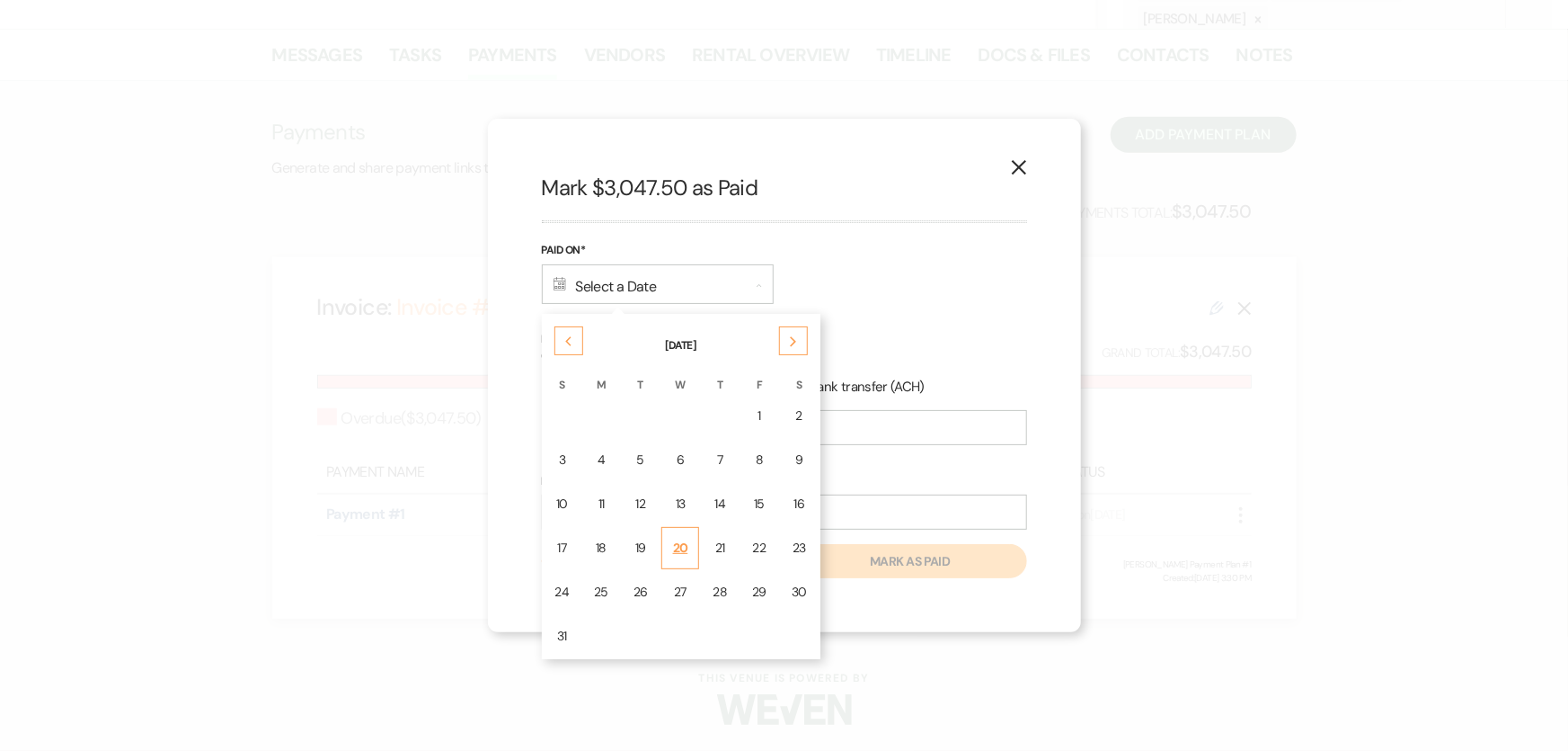
click at [683, 551] on div "20" at bounding box center [680, 548] width 15 height 19
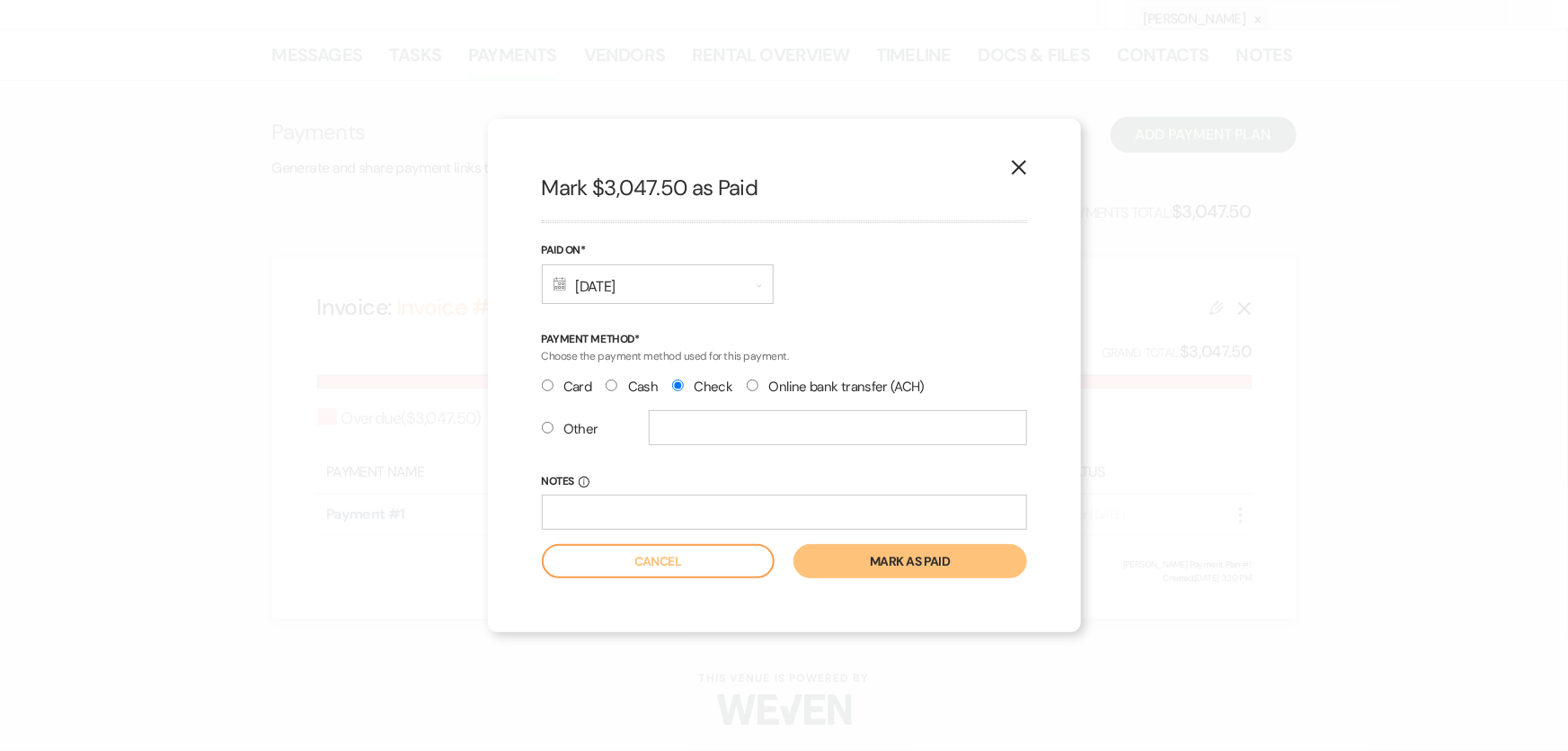
click at [888, 558] on button "Mark as paid" at bounding box center [909, 561] width 232 height 34
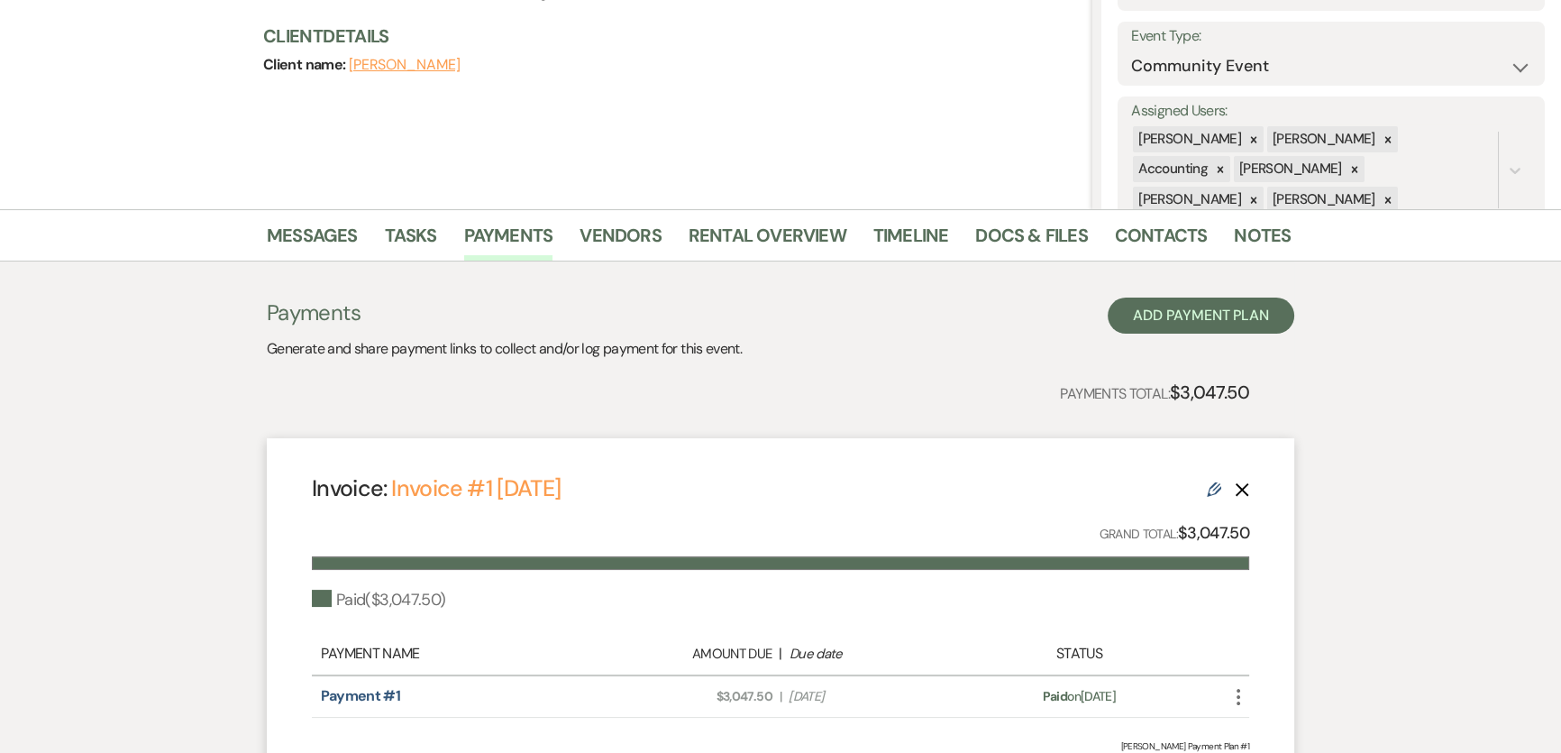
scroll to position [0, 0]
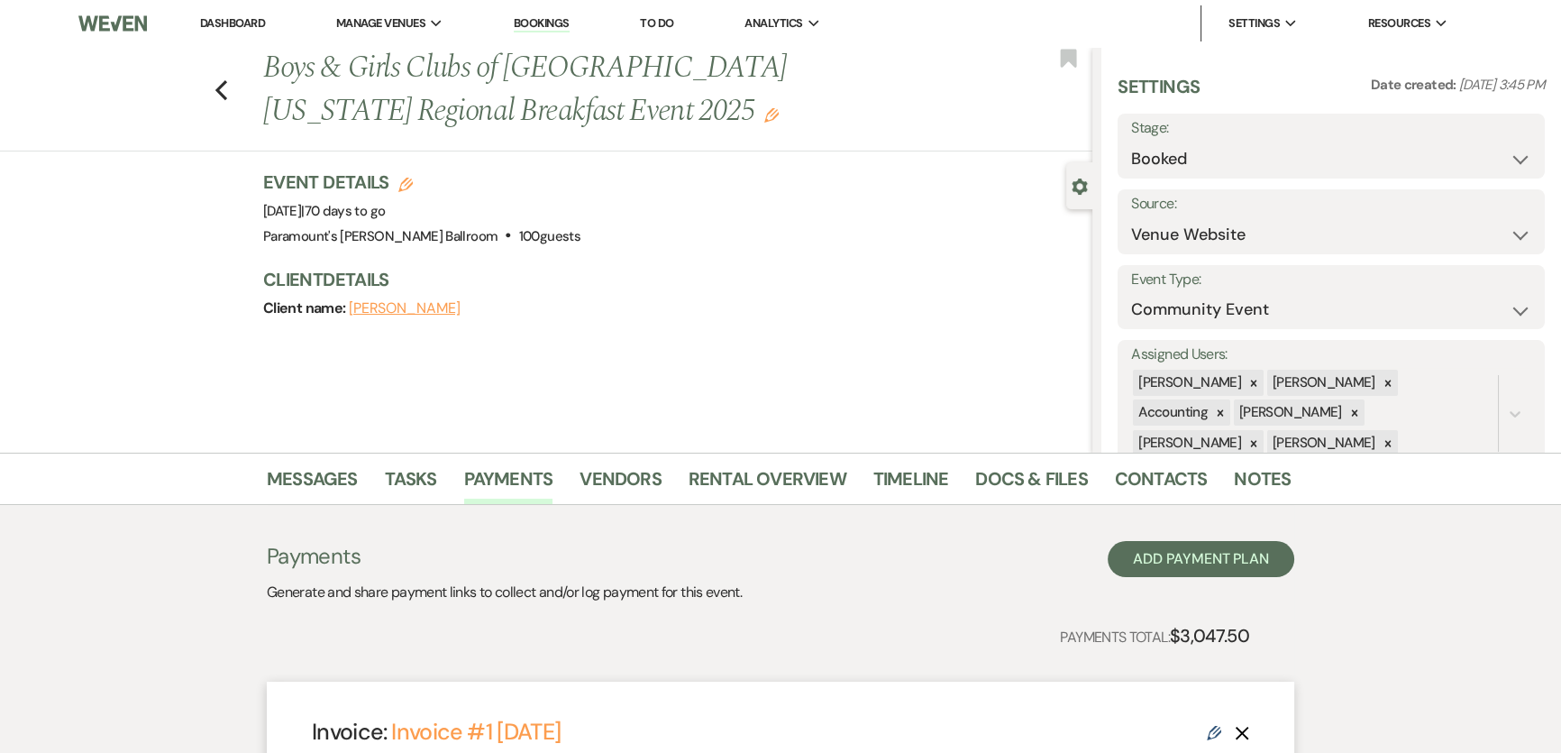
click at [218, 29] on link "Dashboard" at bounding box center [232, 22] width 65 height 15
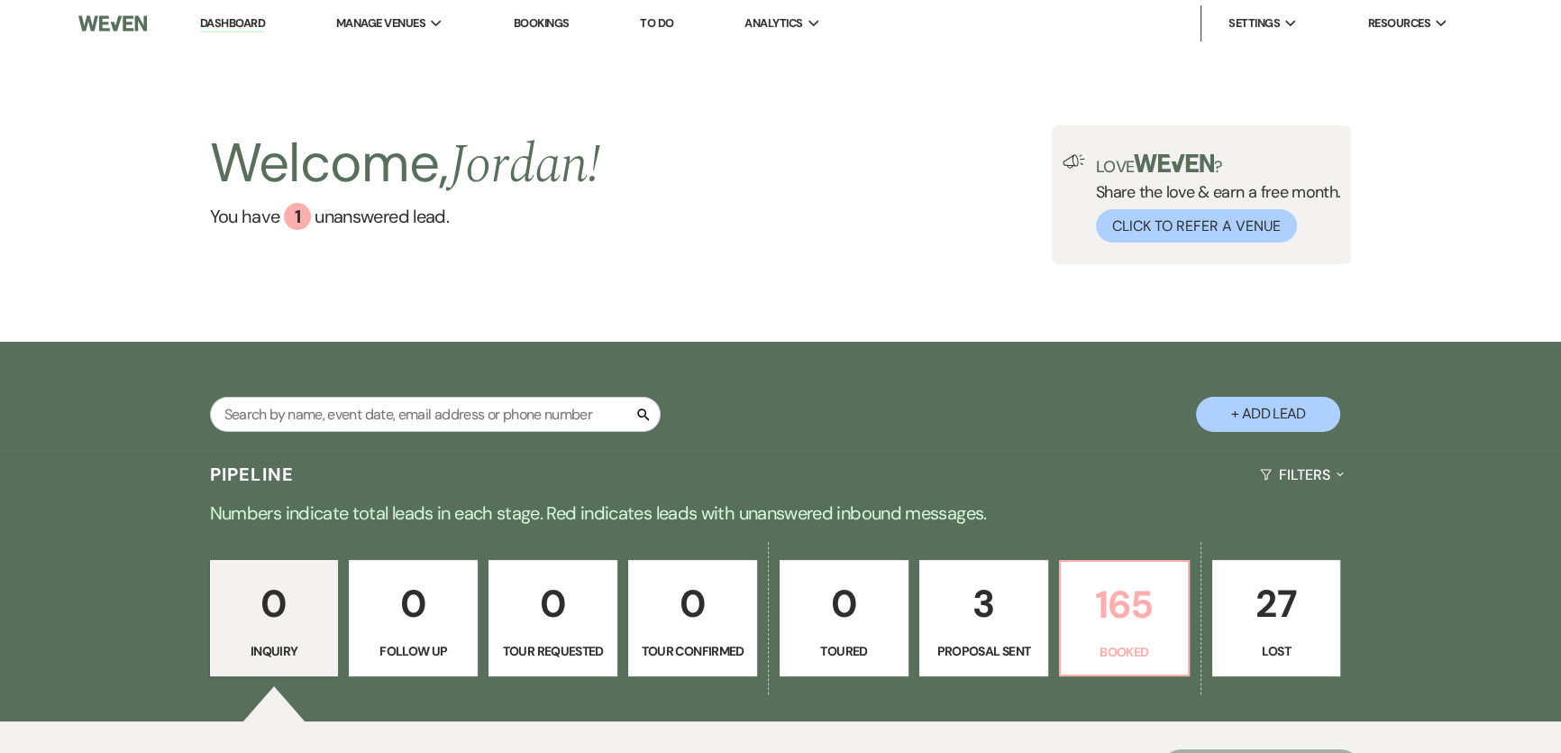
click at [1129, 631] on p "165" at bounding box center [1124, 604] width 105 height 60
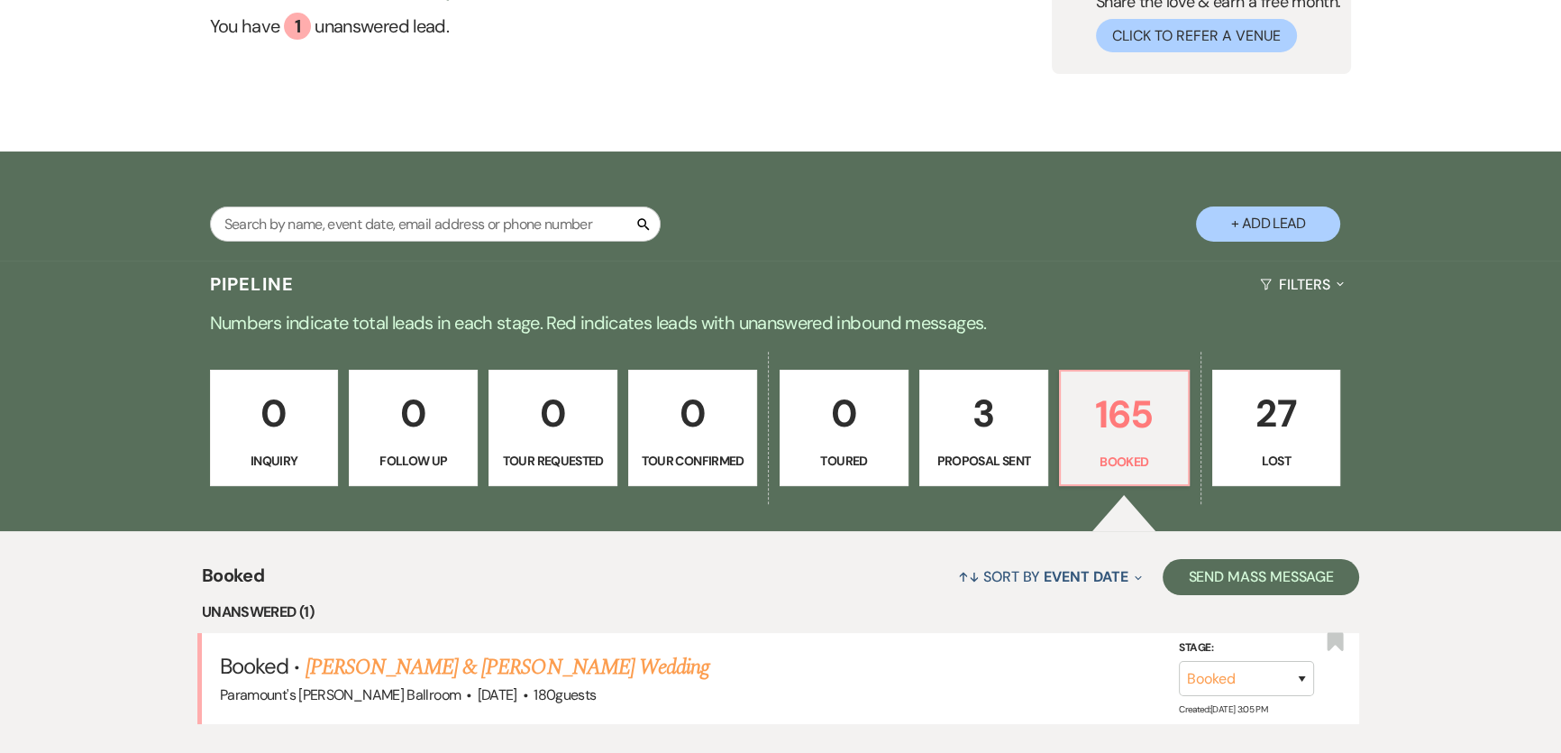
scroll to position [436, 0]
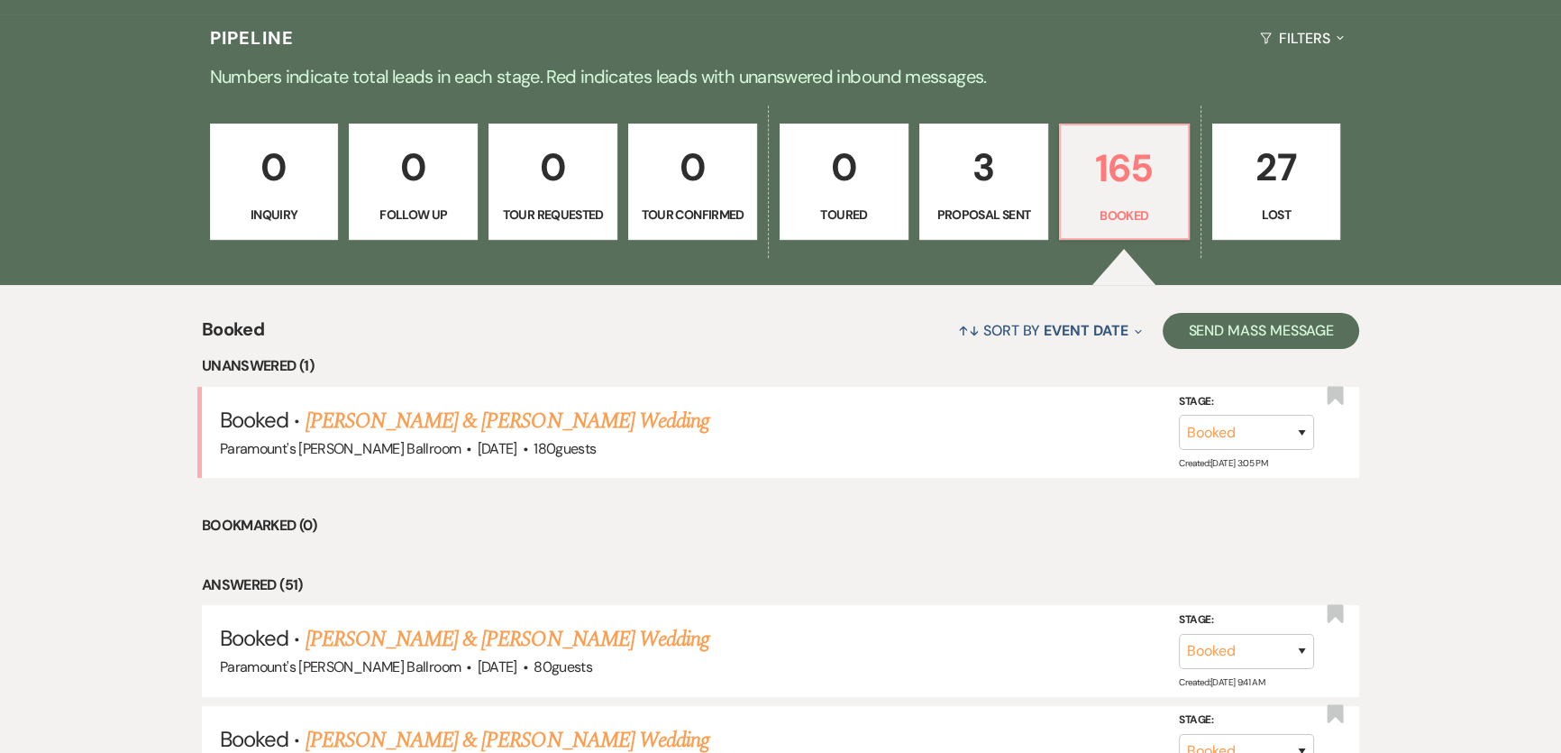
click at [454, 425] on link "[PERSON_NAME] & [PERSON_NAME] Wedding" at bounding box center [508, 421] width 404 height 32
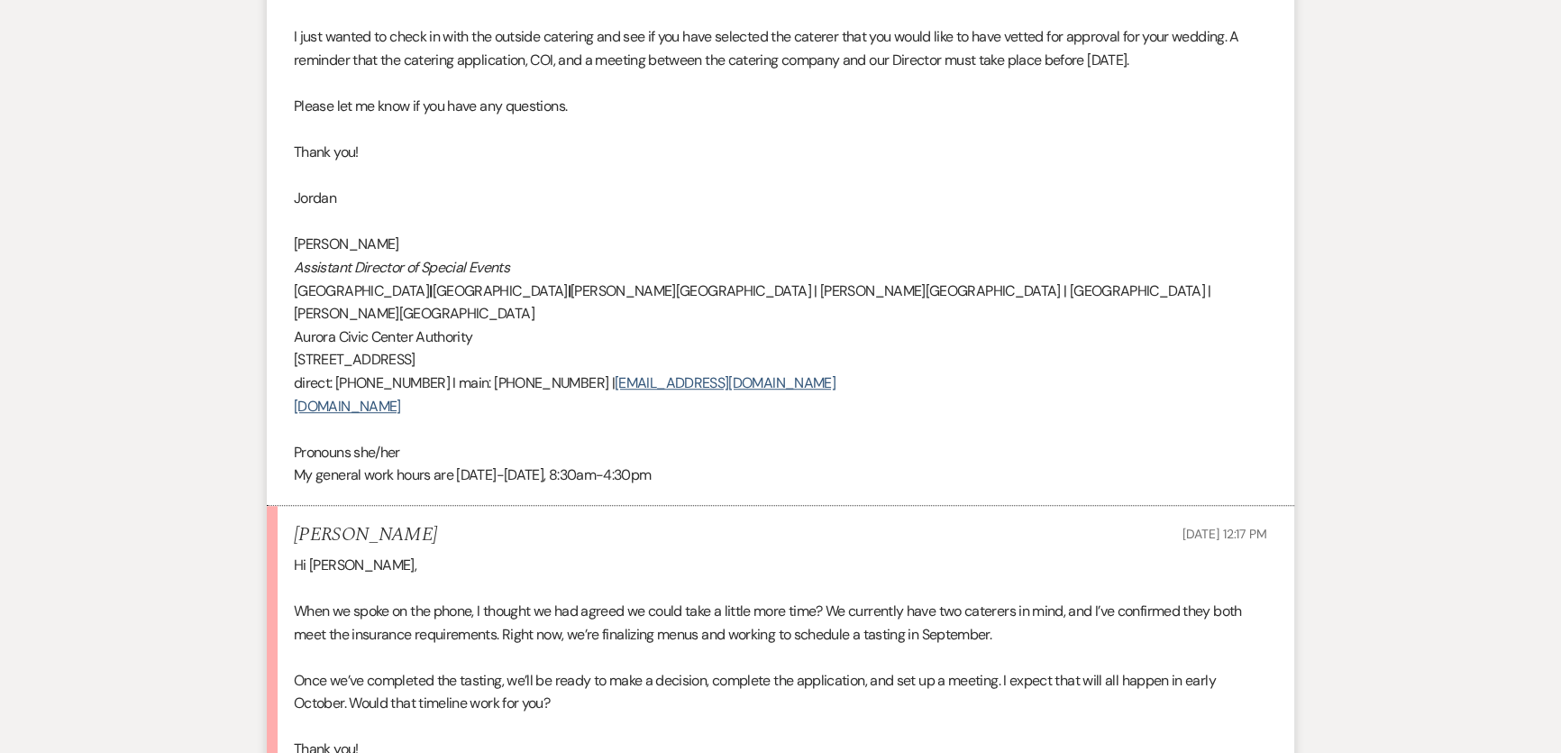
scroll to position [1802, 0]
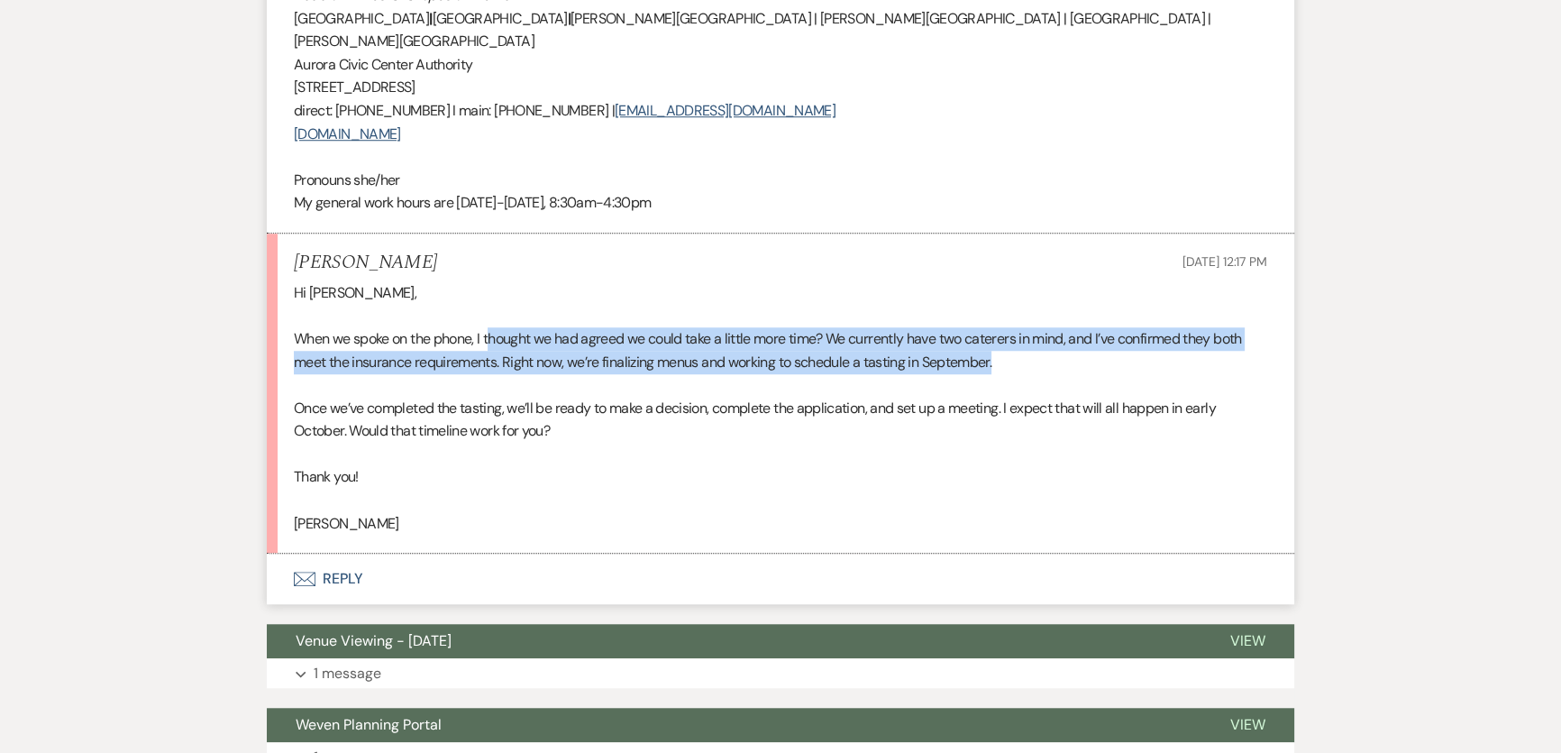
drag, startPoint x: 496, startPoint y: 291, endPoint x: 1013, endPoint y: 322, distance: 518.2
click at [1013, 327] on p "When we spoke on the phone, I thought we had agreed we could take a little more…" at bounding box center [780, 350] width 973 height 46
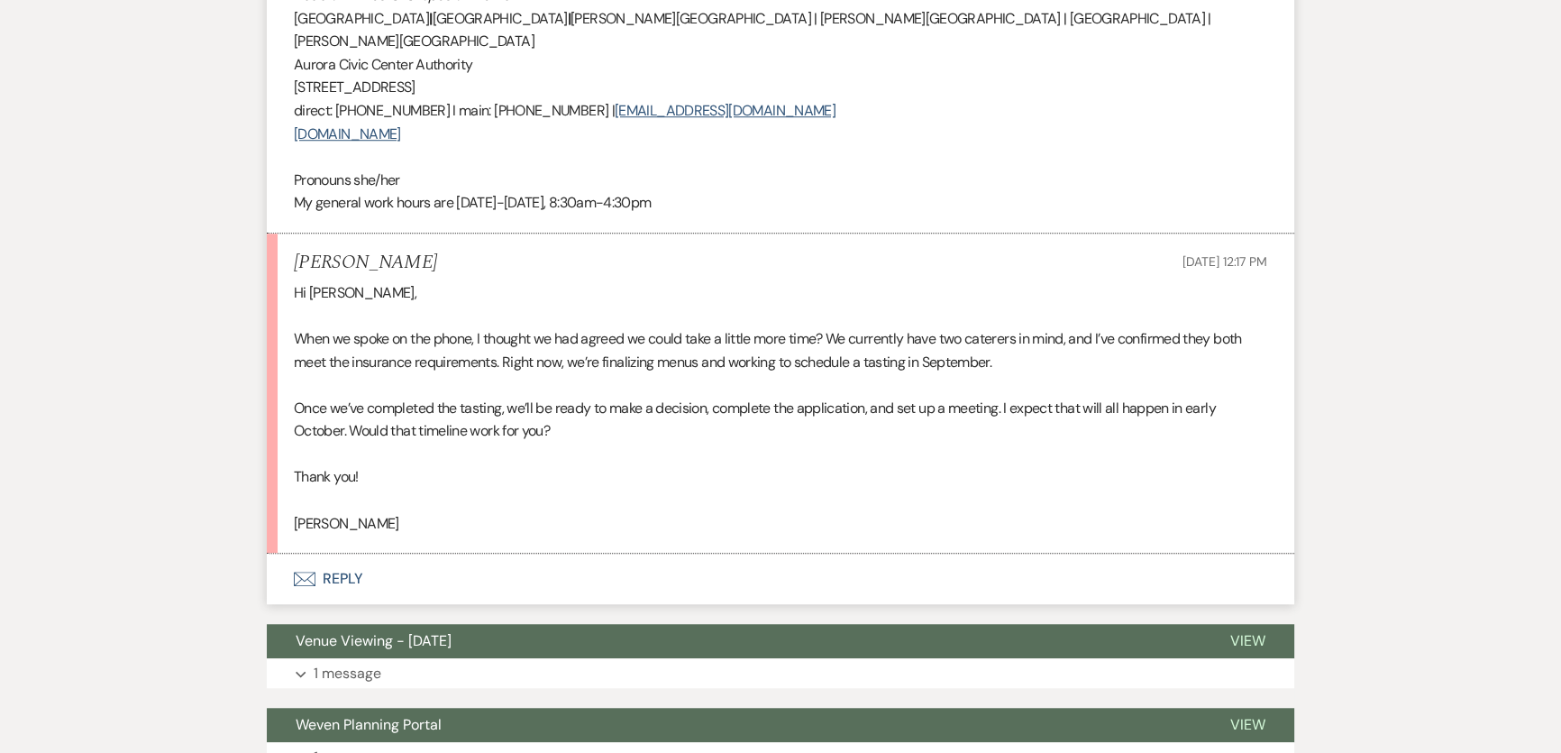
click at [1069, 443] on p at bounding box center [780, 454] width 973 height 23
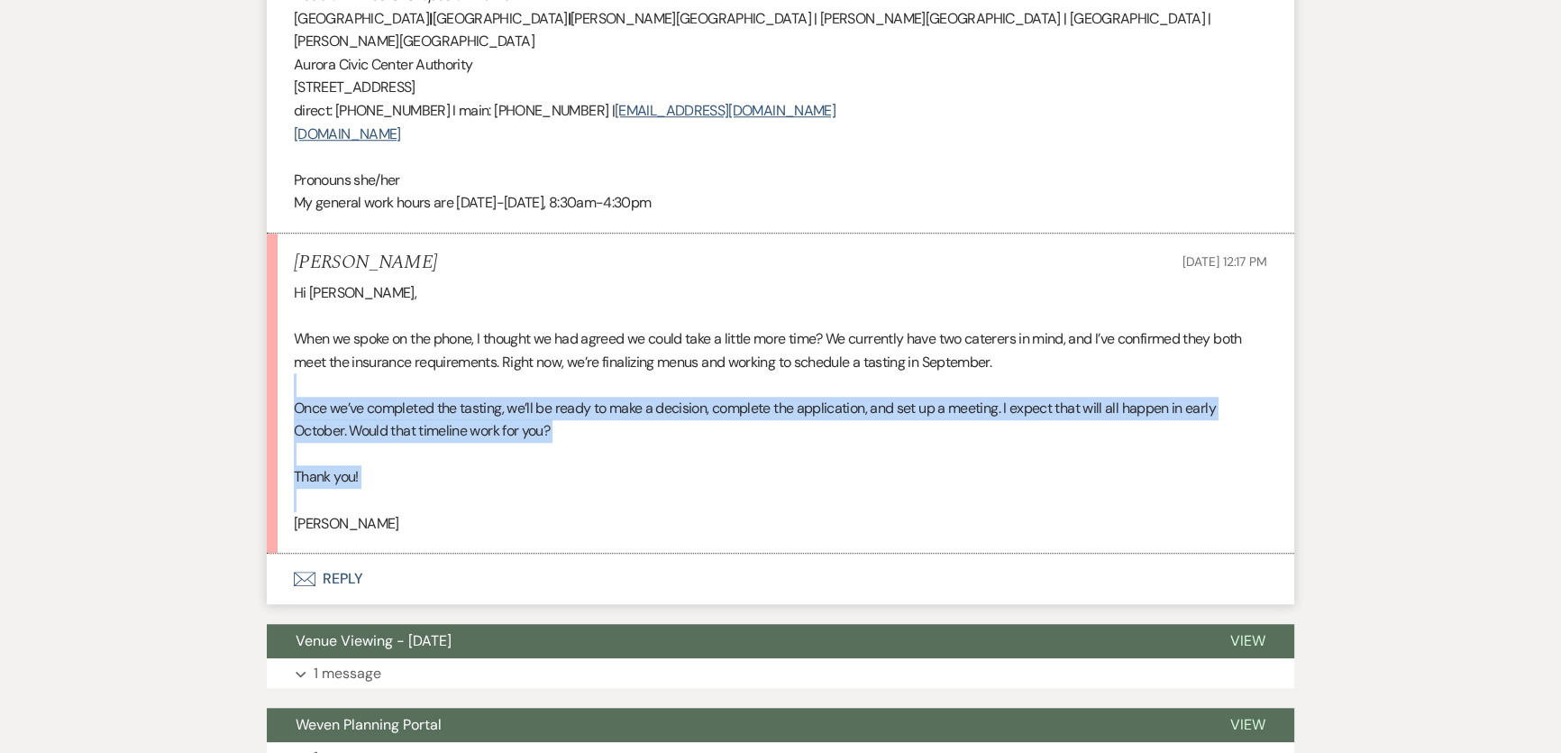
drag, startPoint x: 819, startPoint y: 457, endPoint x: 719, endPoint y: 342, distance: 152.0
click at [719, 342] on div "Hi [PERSON_NAME], When we spoke on the phone, I thought we had agreed we could …" at bounding box center [780, 408] width 973 height 254
click at [901, 443] on p at bounding box center [780, 454] width 973 height 23
drag, startPoint x: 578, startPoint y: 319, endPoint x: 762, endPoint y: 373, distance: 191.6
click at [762, 373] on div "Hi [PERSON_NAME], When we spoke on the phone, I thought we had agreed we could …" at bounding box center [780, 408] width 973 height 254
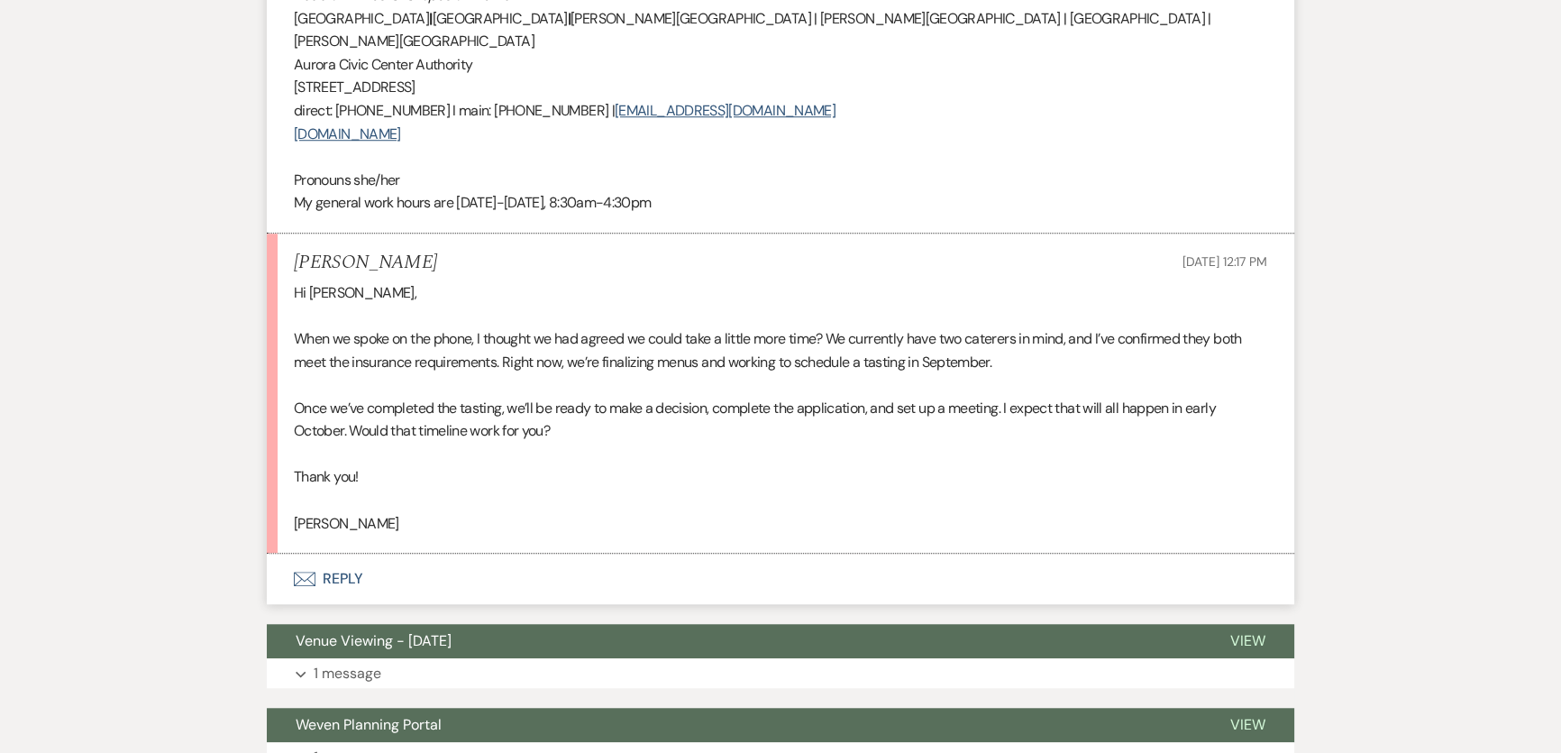
click at [780, 443] on p at bounding box center [780, 454] width 973 height 23
drag, startPoint x: 368, startPoint y: 359, endPoint x: 562, endPoint y: 364, distance: 194.7
click at [562, 397] on p "Once we’ve completed the tasting, we’ll be ready to make a decision, complete t…" at bounding box center [780, 420] width 973 height 46
click at [717, 465] on p "Thank you!" at bounding box center [780, 476] width 973 height 23
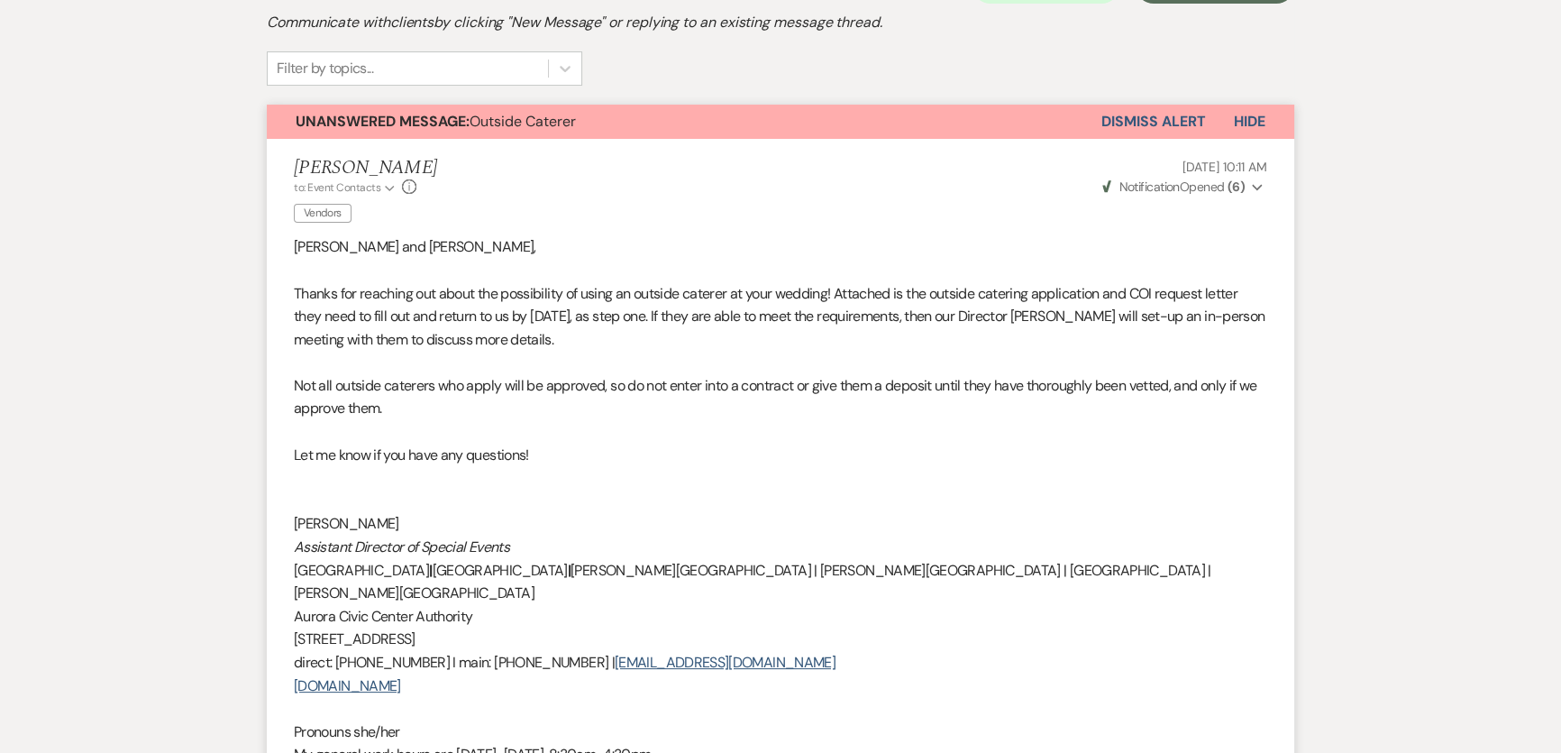
scroll to position [0, 0]
